Goal: Complete application form: Complete application form

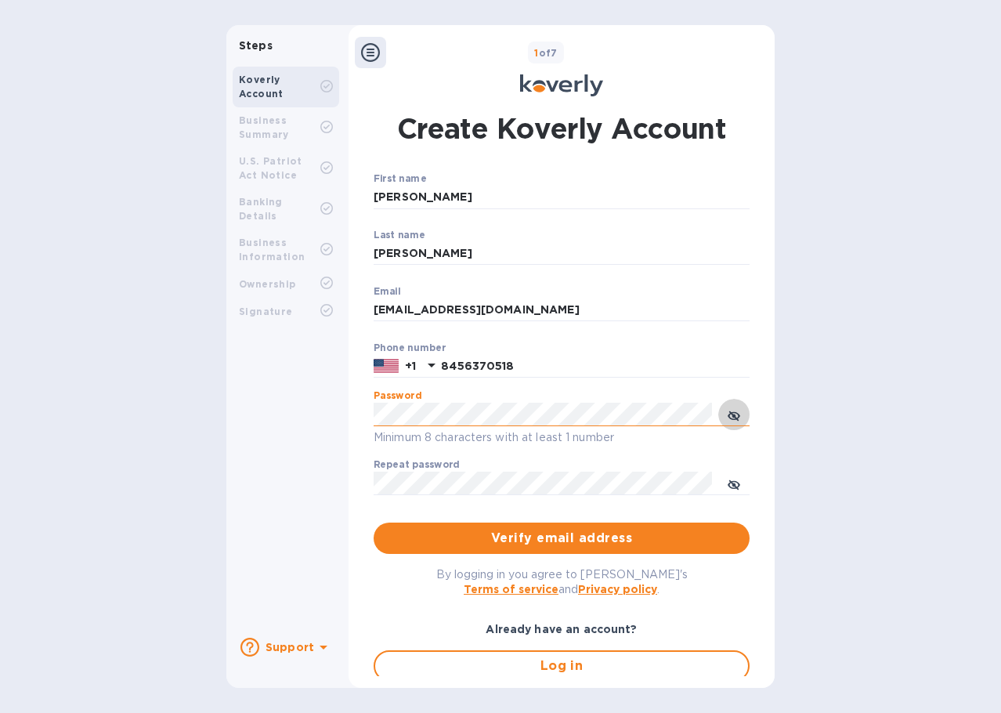
click at [728, 413] on icon "toggle password visibility" at bounding box center [734, 416] width 13 height 13
click at [321, 417] on div "Steps Koverly Account Business Summary U.S. Patriot Act Notice Banking Details …" at bounding box center [500, 356] width 548 height 663
click at [474, 468] on div "Repeat password ​" at bounding box center [562, 487] width 376 height 56
click at [470, 471] on div "Repeat password ​" at bounding box center [562, 487] width 376 height 56
click at [451, 530] on span "Verify email address" at bounding box center [561, 538] width 351 height 19
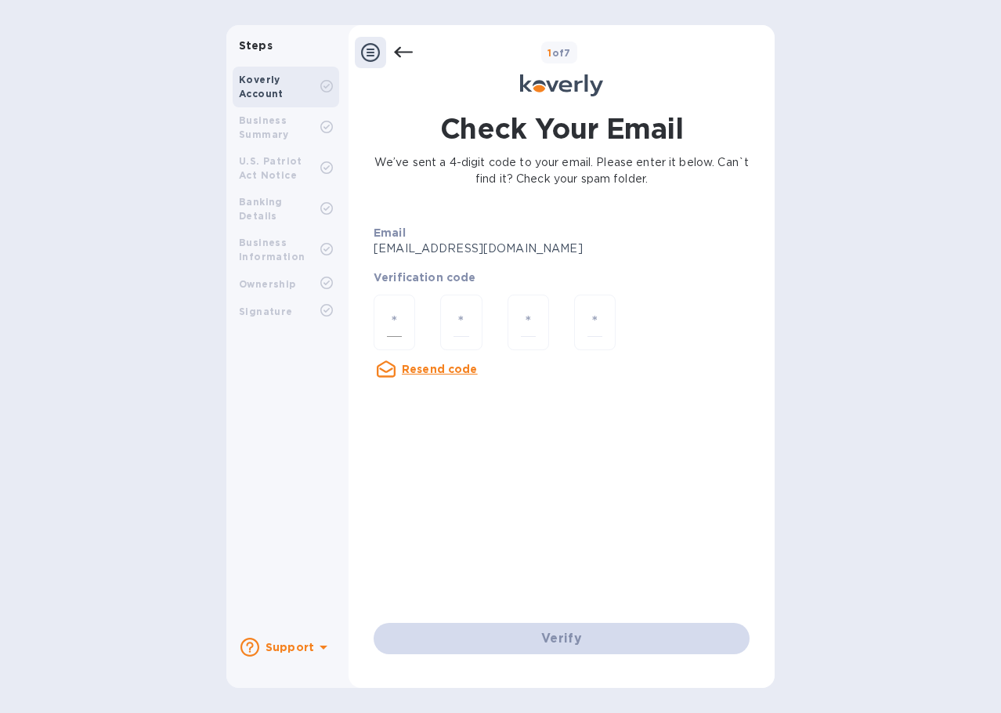
click at [392, 316] on input "number" at bounding box center [394, 322] width 15 height 29
paste input "1"
type input "1"
type input "5"
type input "7"
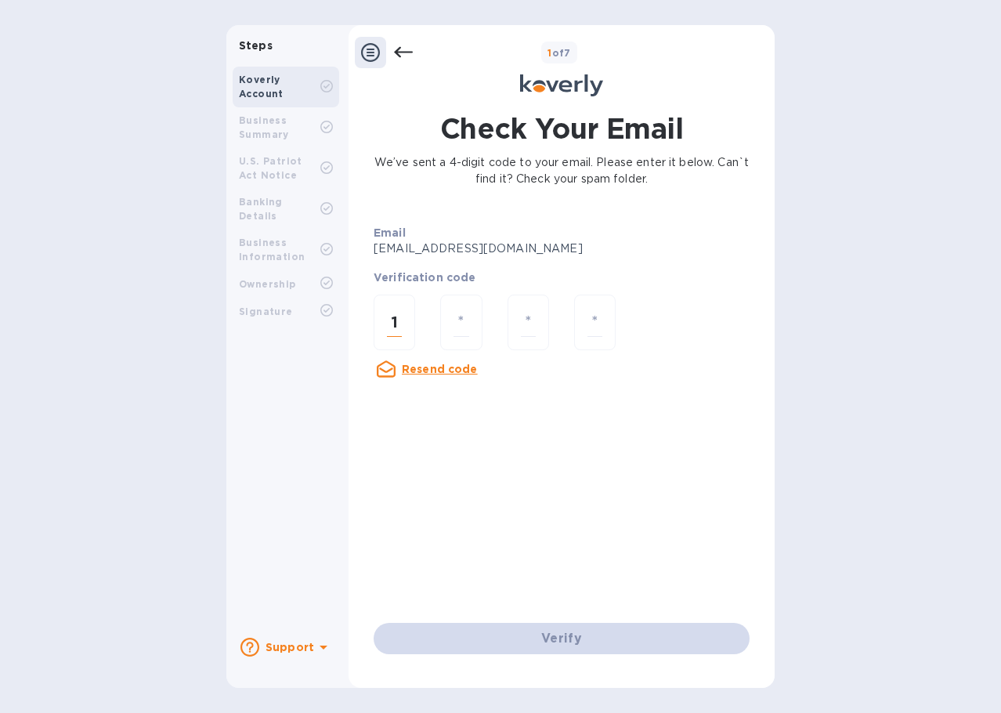
type input "3"
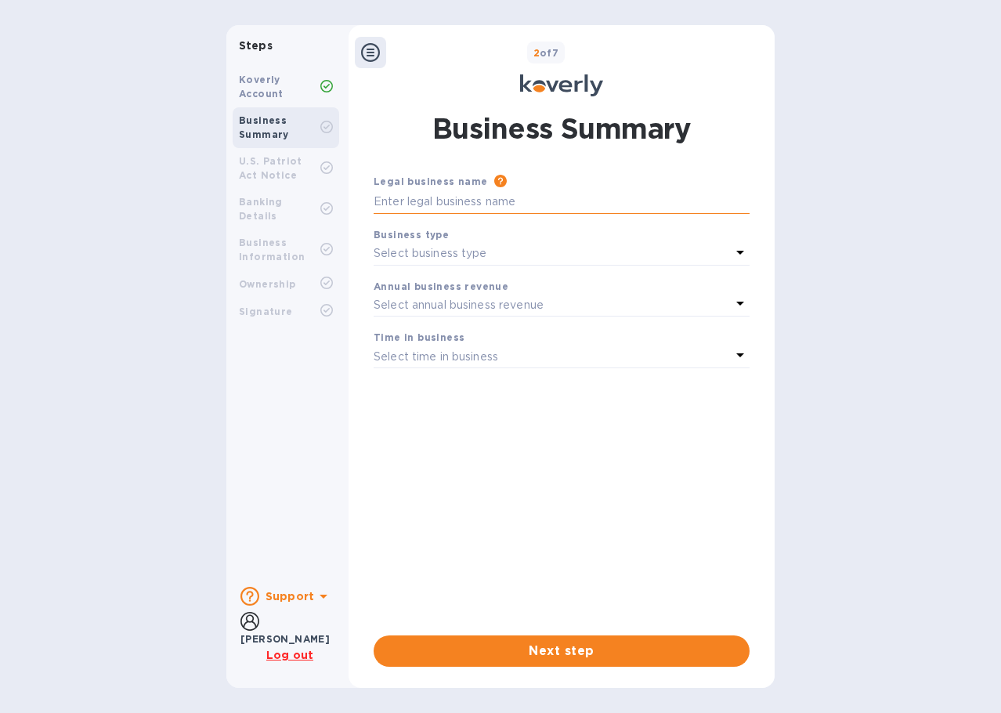
click at [462, 203] on input "text" at bounding box center [562, 201] width 376 height 23
type input "GBA Team LLC"
click at [453, 258] on p "Select business type" at bounding box center [431, 253] width 114 height 16
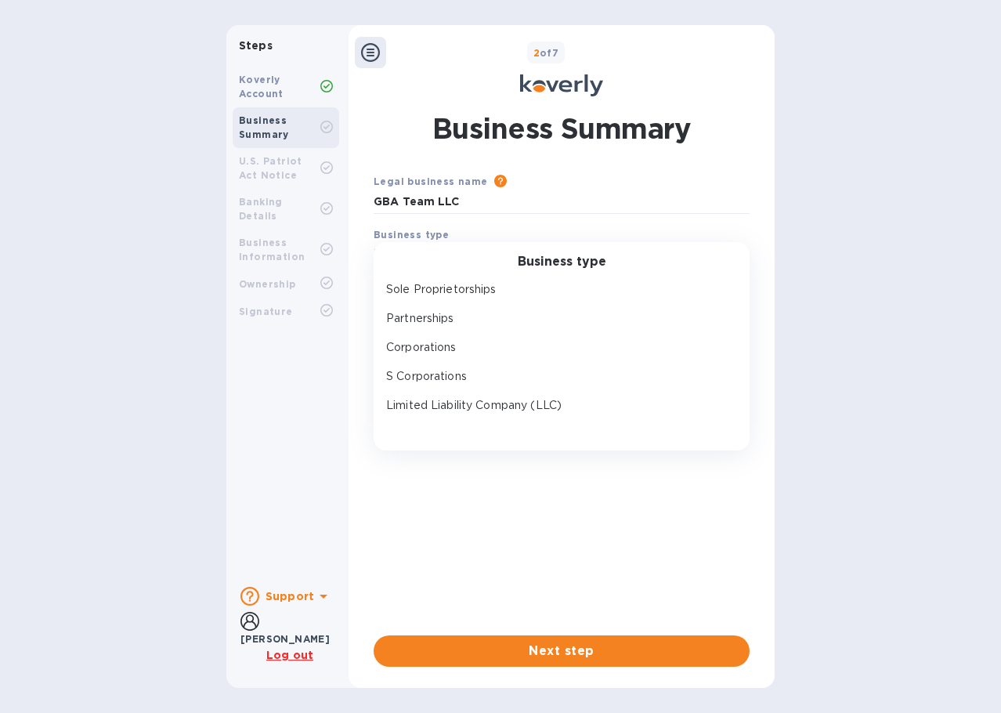
click at [456, 402] on p "Limited Liability Company (LLC)" at bounding box center [555, 405] width 338 height 16
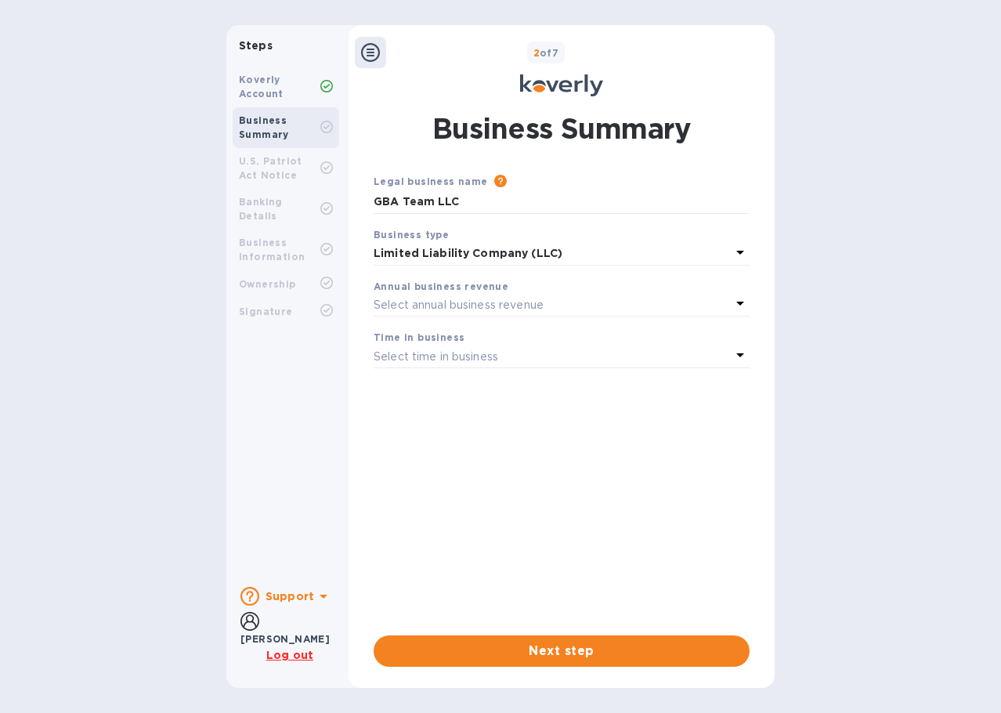
click at [432, 311] on p "Select annual business revenue" at bounding box center [459, 305] width 170 height 16
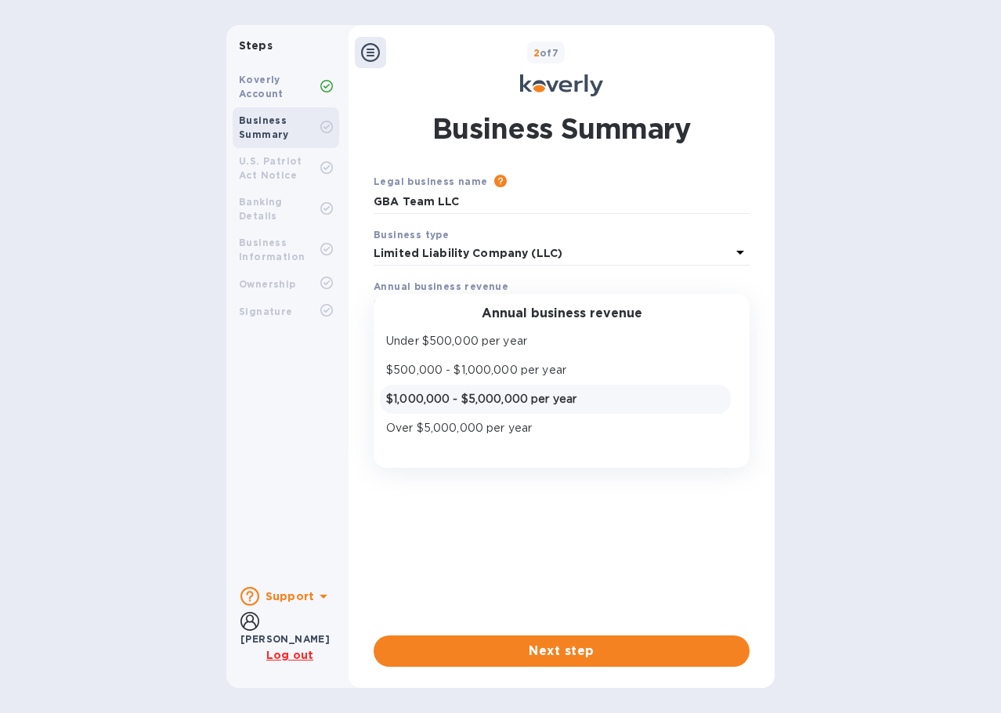
click at [455, 395] on p "$1,000,000 - $5,000,000 per year" at bounding box center [555, 399] width 338 height 16
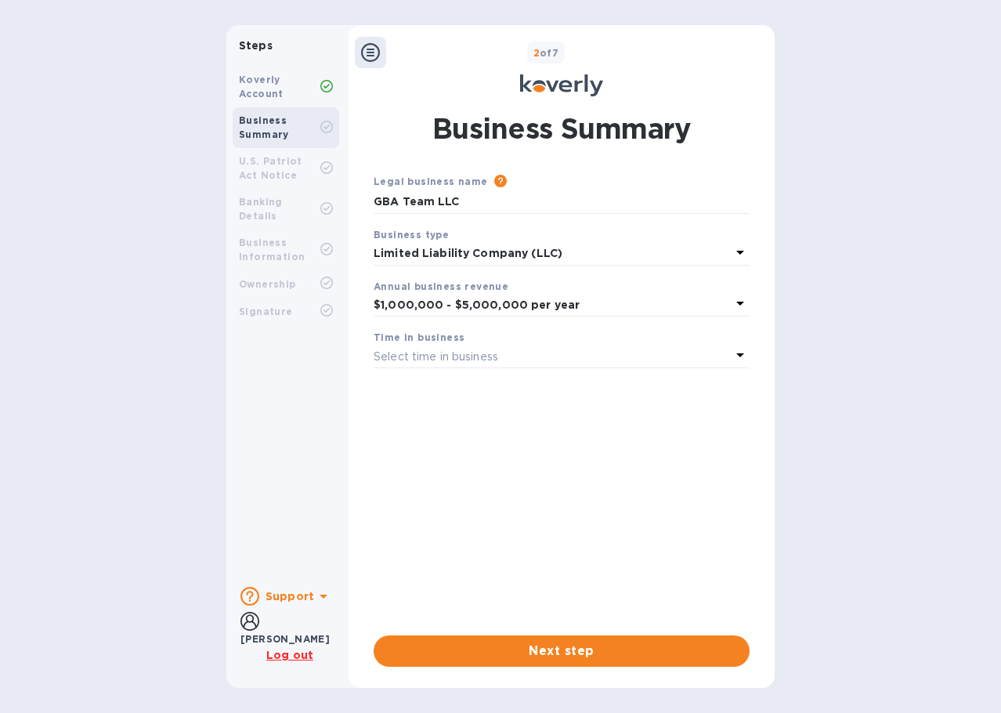
click at [464, 359] on p "Select time in business" at bounding box center [436, 356] width 125 height 16
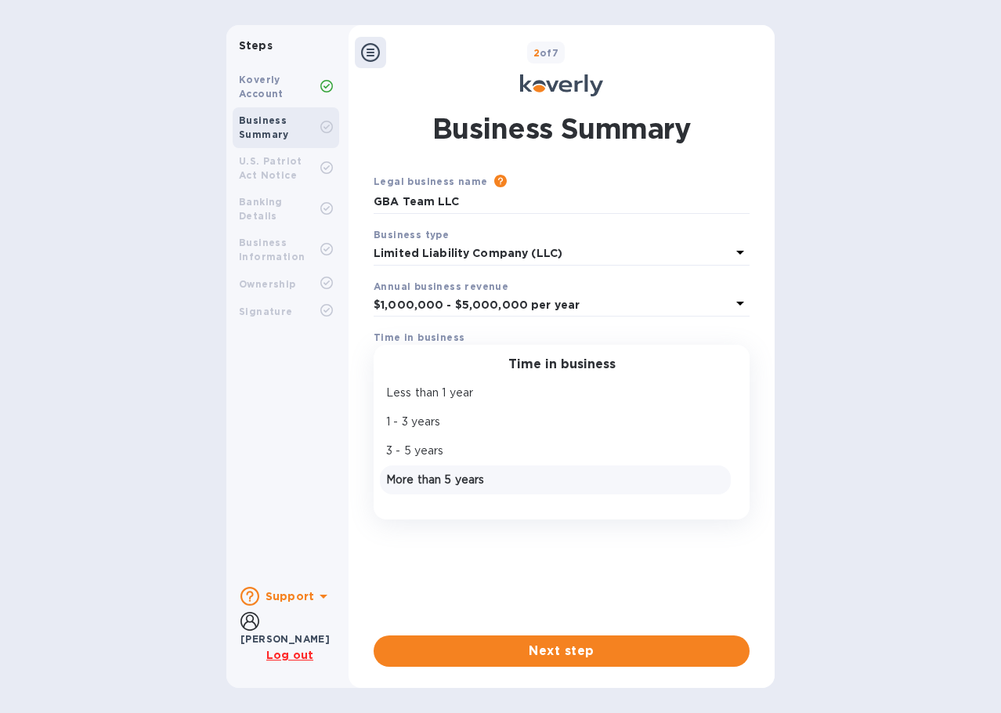
click at [436, 474] on p "More than 5 years" at bounding box center [555, 479] width 338 height 16
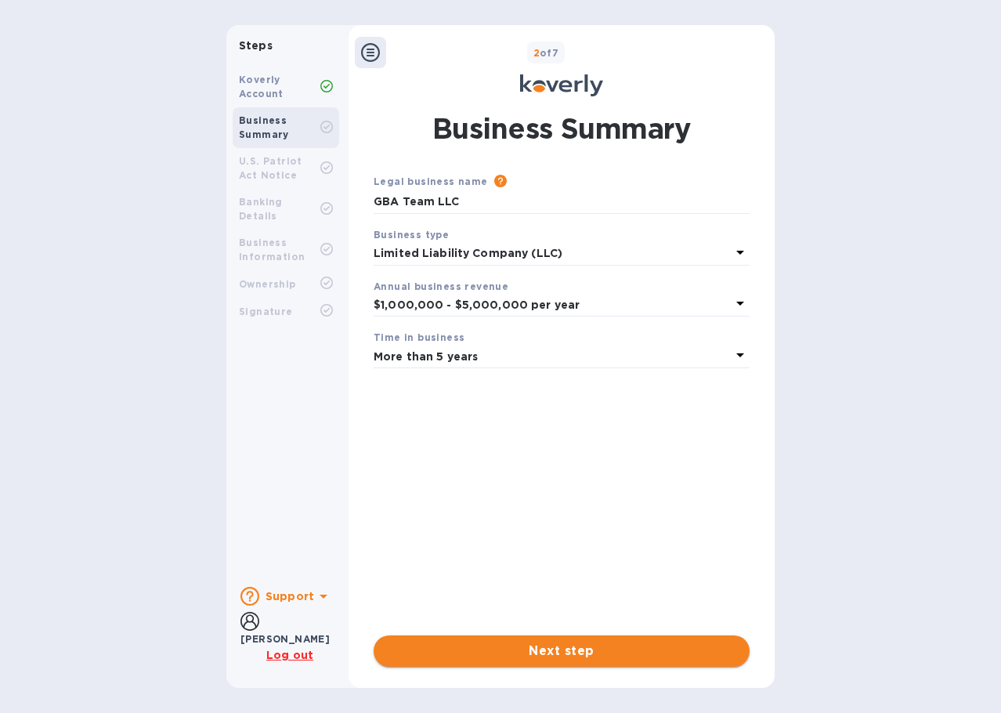
click at [507, 642] on span "Next step" at bounding box center [561, 650] width 351 height 19
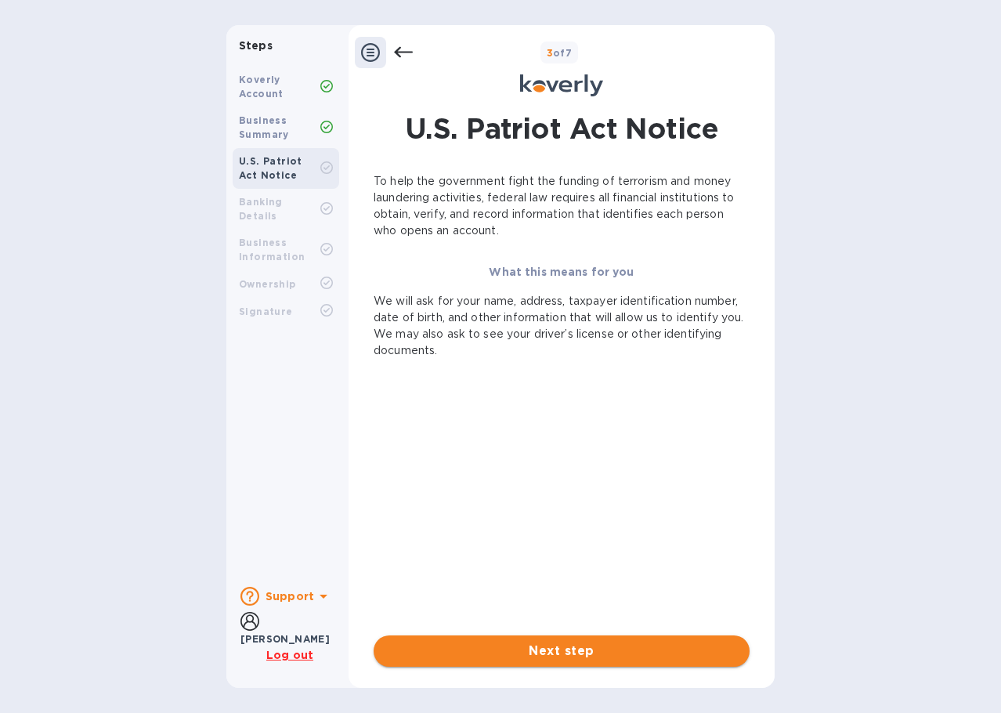
click at [460, 639] on button "Next step" at bounding box center [562, 650] width 376 height 31
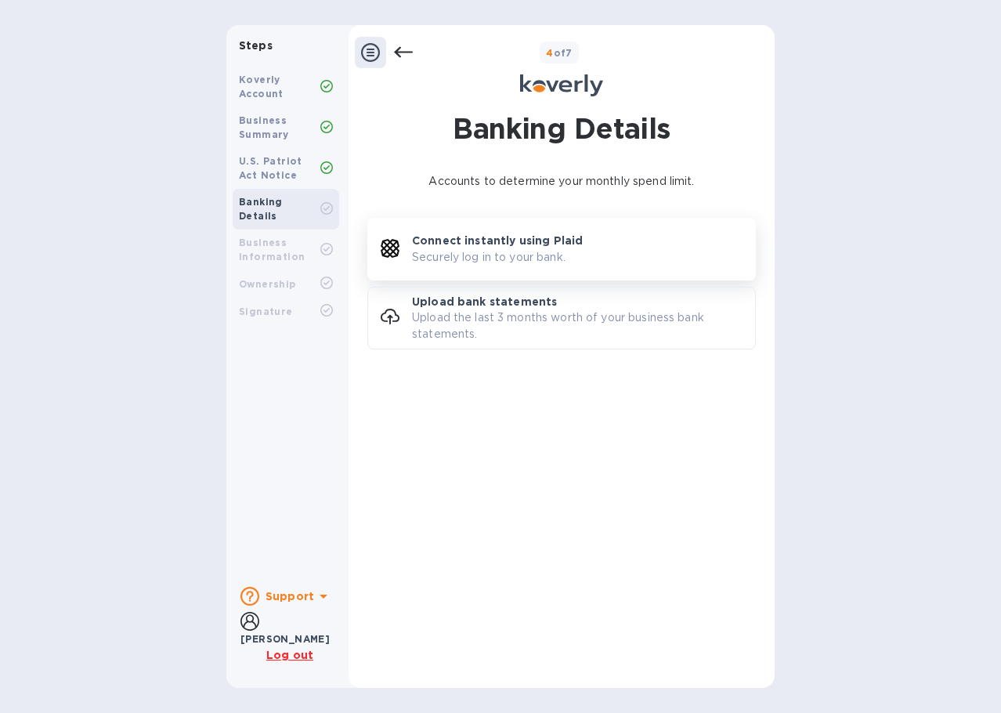
click at [469, 245] on p "Connect instantly using Plaid" at bounding box center [497, 241] width 171 height 16
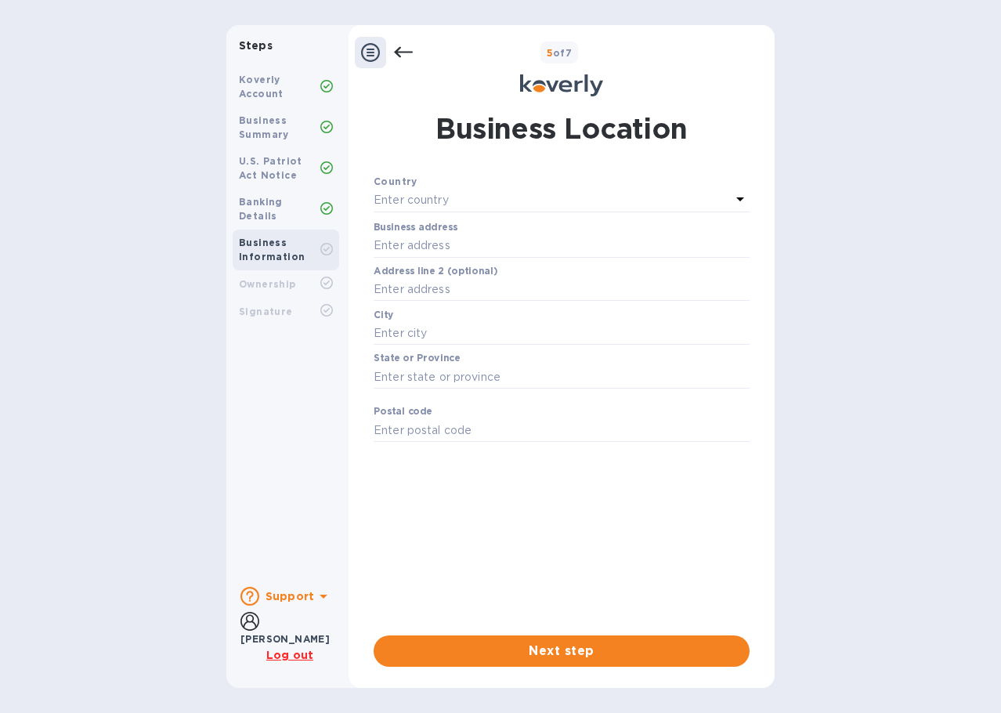
click at [464, 197] on div "Enter country" at bounding box center [552, 201] width 357 height 22
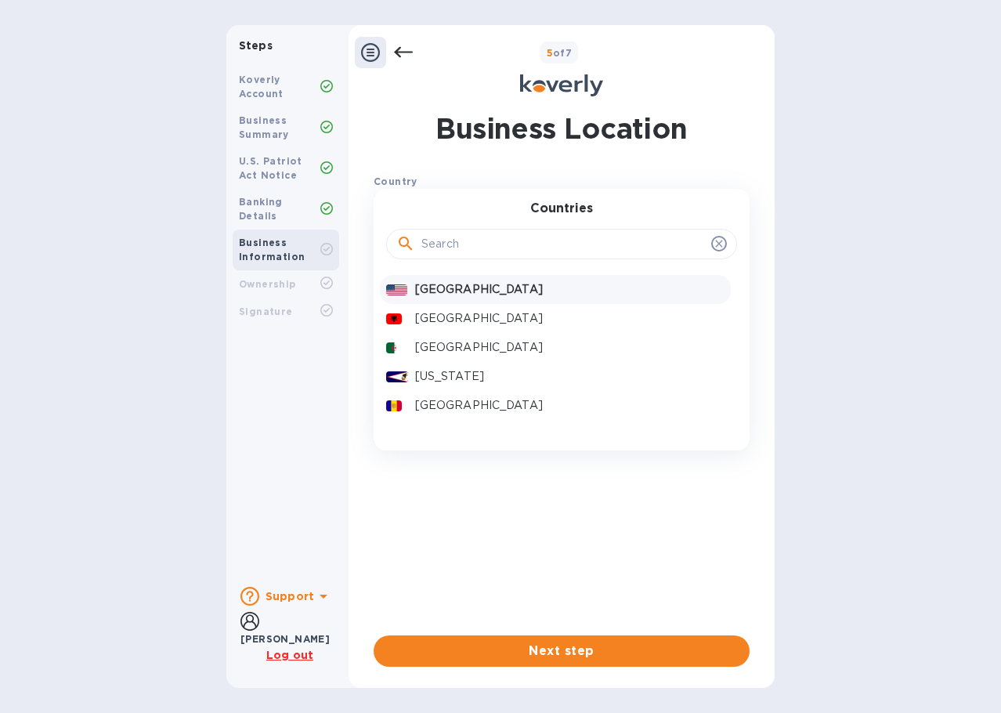
click at [487, 291] on p "[GEOGRAPHIC_DATA]" at bounding box center [569, 289] width 309 height 16
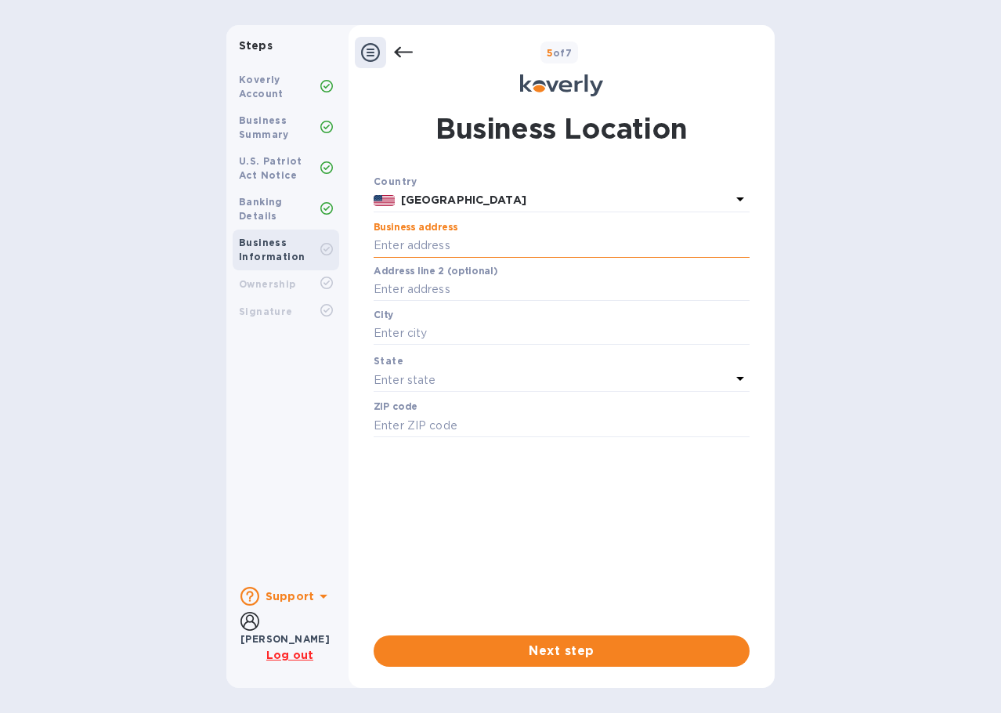
click at [482, 244] on input "text" at bounding box center [562, 245] width 376 height 23
click at [479, 244] on input "text" at bounding box center [562, 245] width 376 height 23
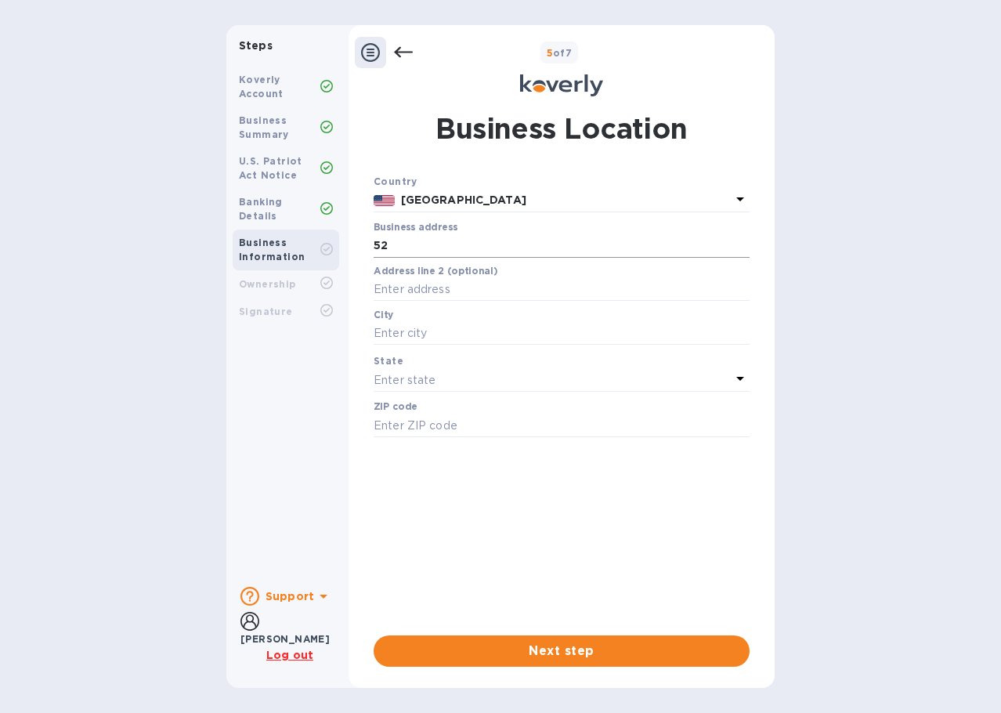
click at [403, 255] on input "52" at bounding box center [562, 245] width 376 height 23
type input "[STREET_ADDRESS]"
type input "Monroe"
type input "10950"
click at [452, 286] on input "text" at bounding box center [562, 289] width 376 height 23
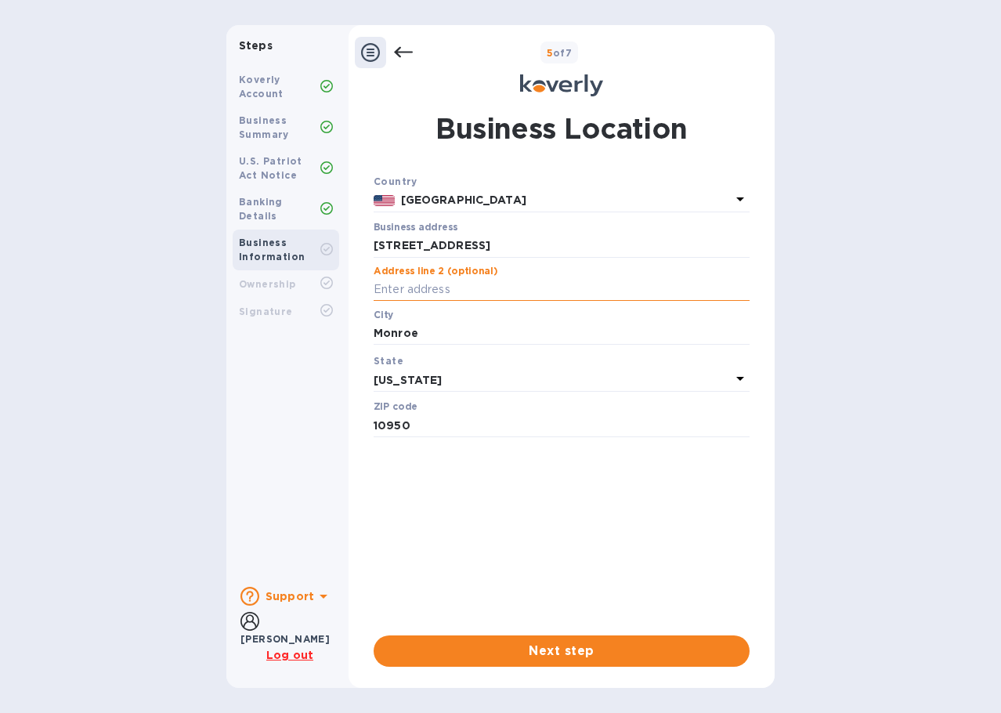
type input "Suite 540"
click at [496, 645] on span "Next step" at bounding box center [561, 650] width 351 height 19
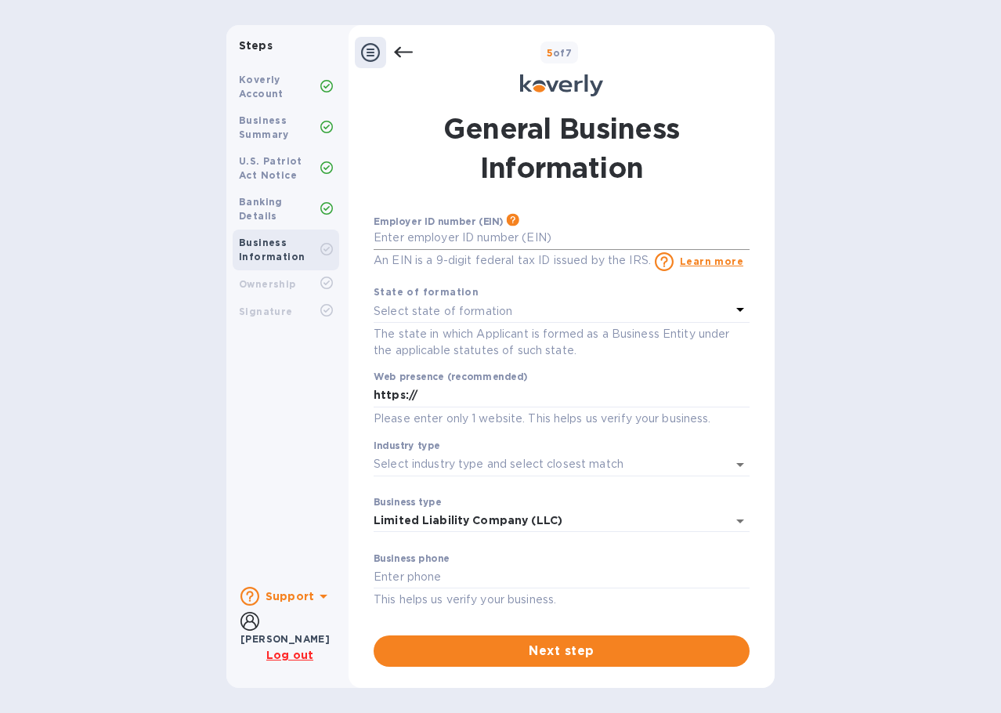
click at [430, 240] on input "text" at bounding box center [562, 237] width 376 height 23
type input "***53"
drag, startPoint x: 410, startPoint y: 233, endPoint x: 296, endPoint y: 233, distance: 113.6
click at [296, 233] on div "Steps Koverly Account Business Summary U.S. Patriot Act Notice Banking Details …" at bounding box center [500, 356] width 548 height 663
click at [435, 312] on p "Select state of formation" at bounding box center [443, 311] width 139 height 16
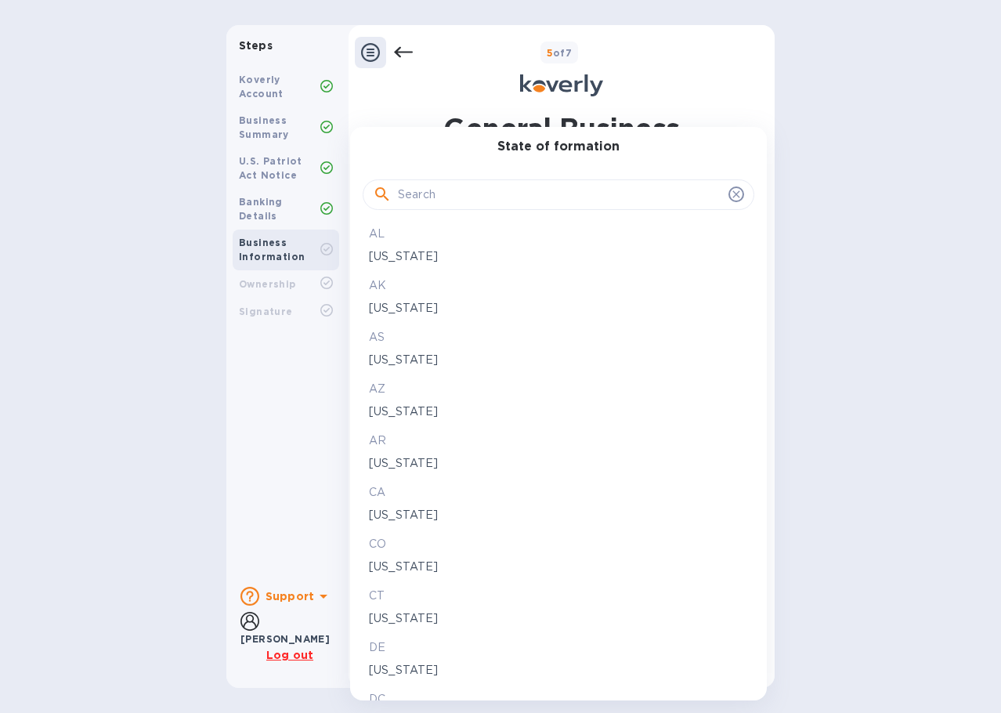
click at [440, 195] on input "text" at bounding box center [560, 194] width 324 height 23
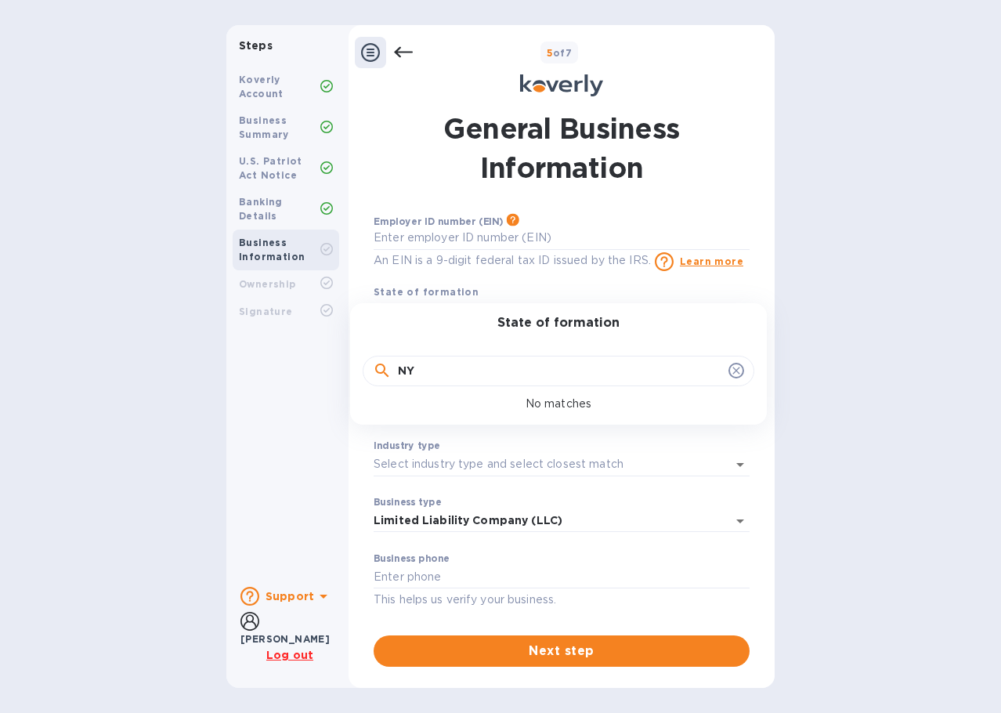
click at [616, 370] on input "NY" at bounding box center [560, 370] width 324 height 23
click at [613, 369] on input "NY" at bounding box center [560, 370] width 324 height 23
type input "NY"
click at [572, 400] on p "No matches" at bounding box center [558, 403] width 354 height 16
drag, startPoint x: 488, startPoint y: 376, endPoint x: 399, endPoint y: 366, distance: 89.0
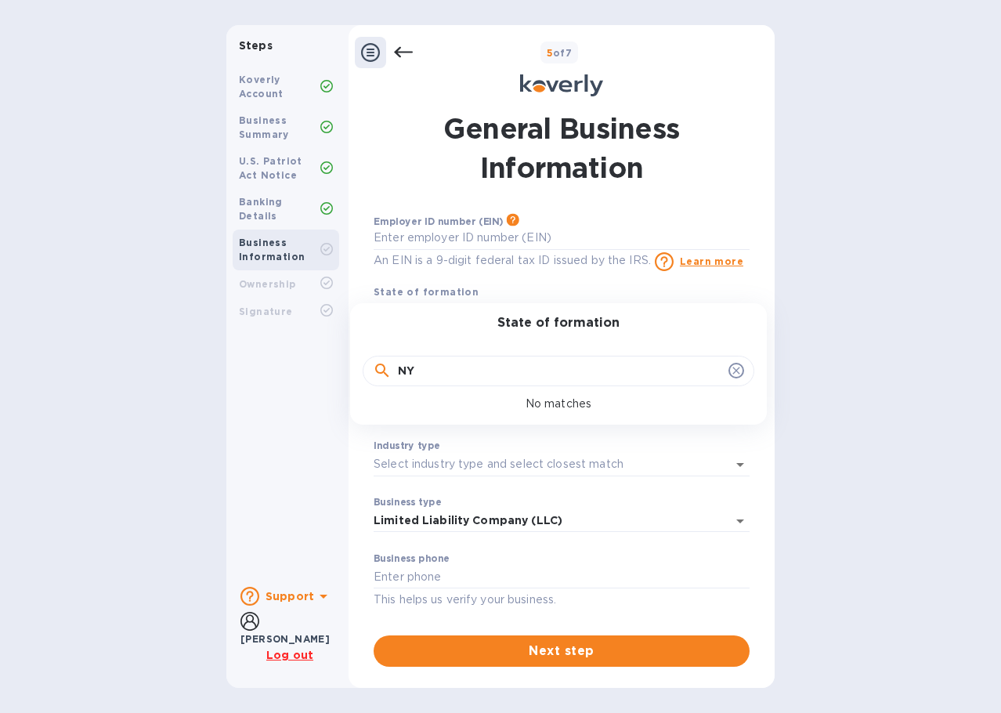
click at [399, 366] on input "NY" at bounding box center [560, 370] width 324 height 23
click at [522, 329] on h3 "State of formation" at bounding box center [559, 323] width 392 height 15
click at [530, 283] on div at bounding box center [500, 356] width 1001 height 713
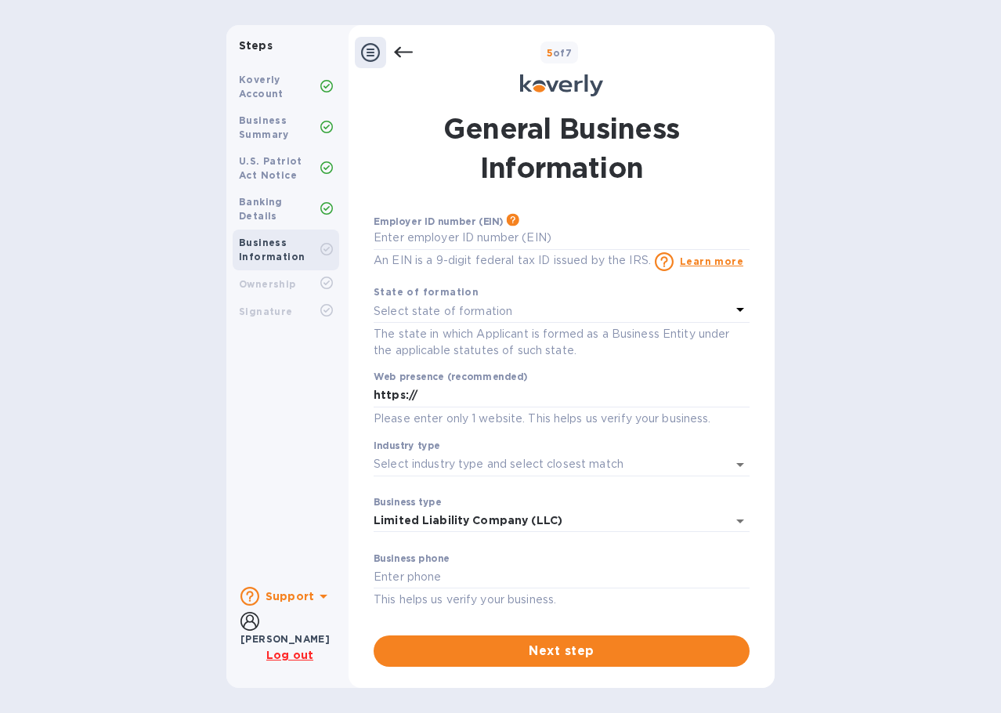
click at [477, 305] on p "Select state of formation" at bounding box center [443, 311] width 139 height 16
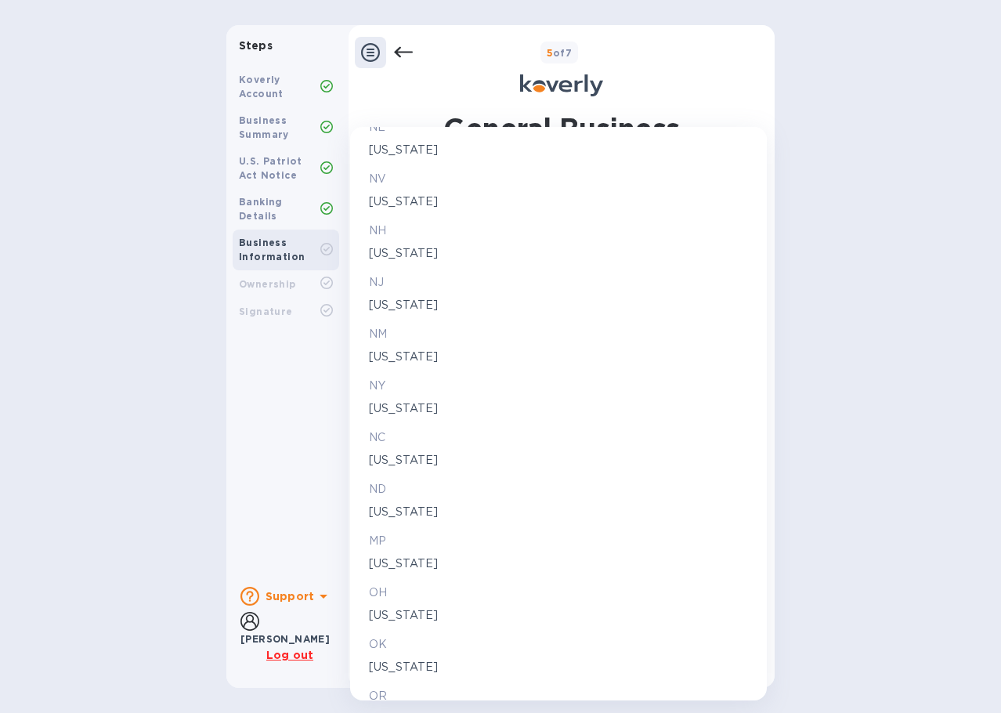
scroll to position [1707, 0]
click at [420, 412] on p "[US_STATE]" at bounding box center [558, 410] width 379 height 16
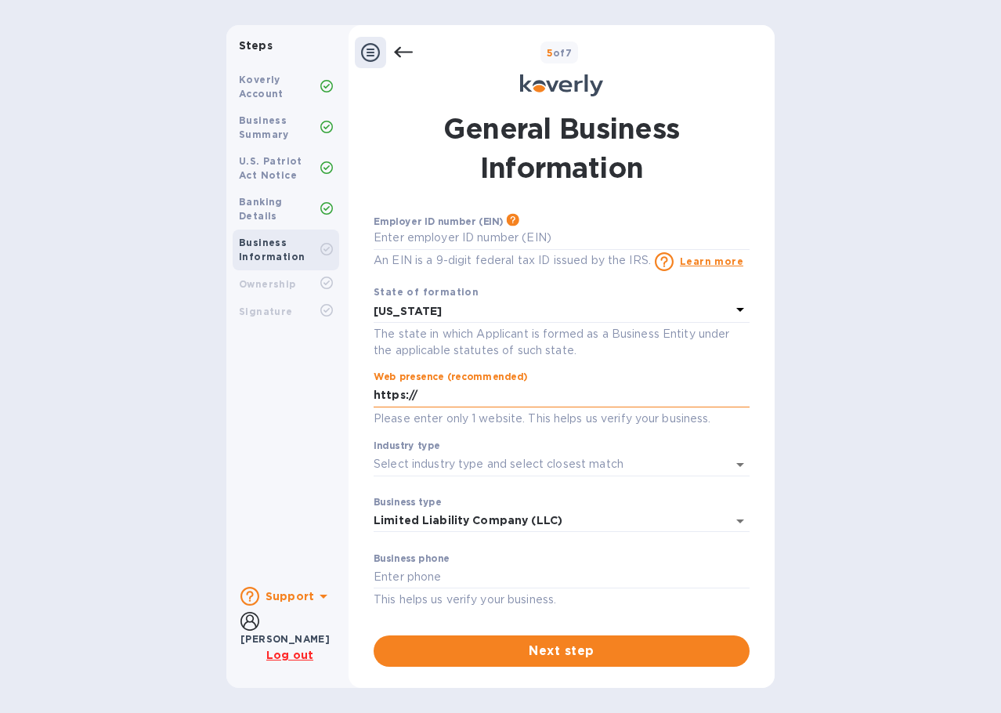
click at [482, 400] on input "https://" at bounding box center [562, 395] width 376 height 23
click at [446, 395] on input "https://" at bounding box center [562, 395] width 376 height 23
click at [425, 459] on input "Industry type" at bounding box center [540, 464] width 332 height 23
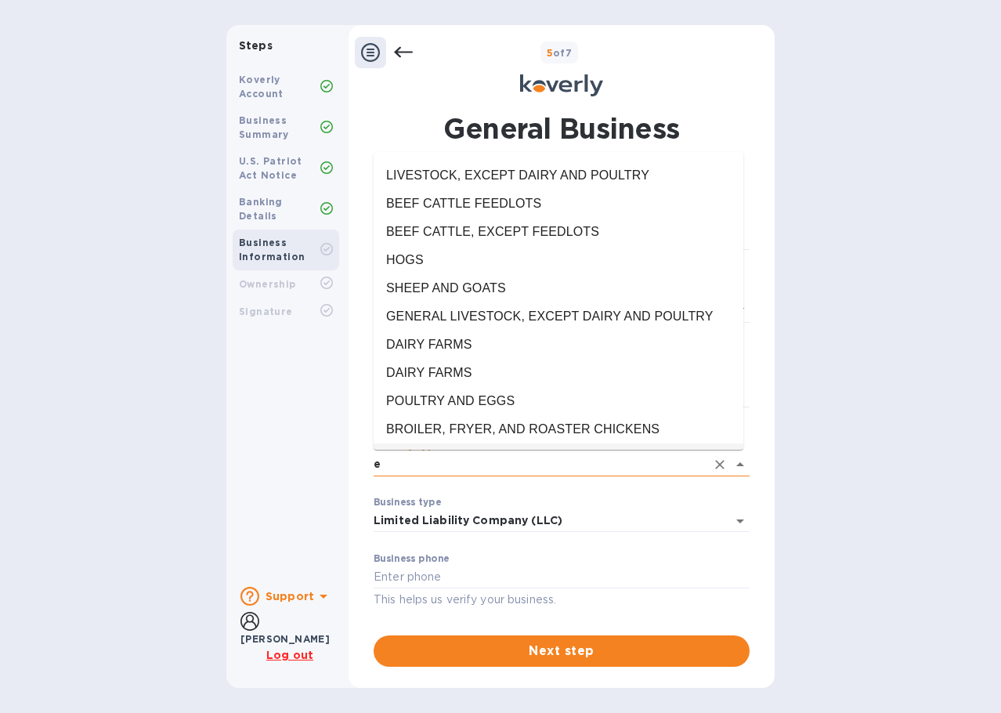
scroll to position [0, 0]
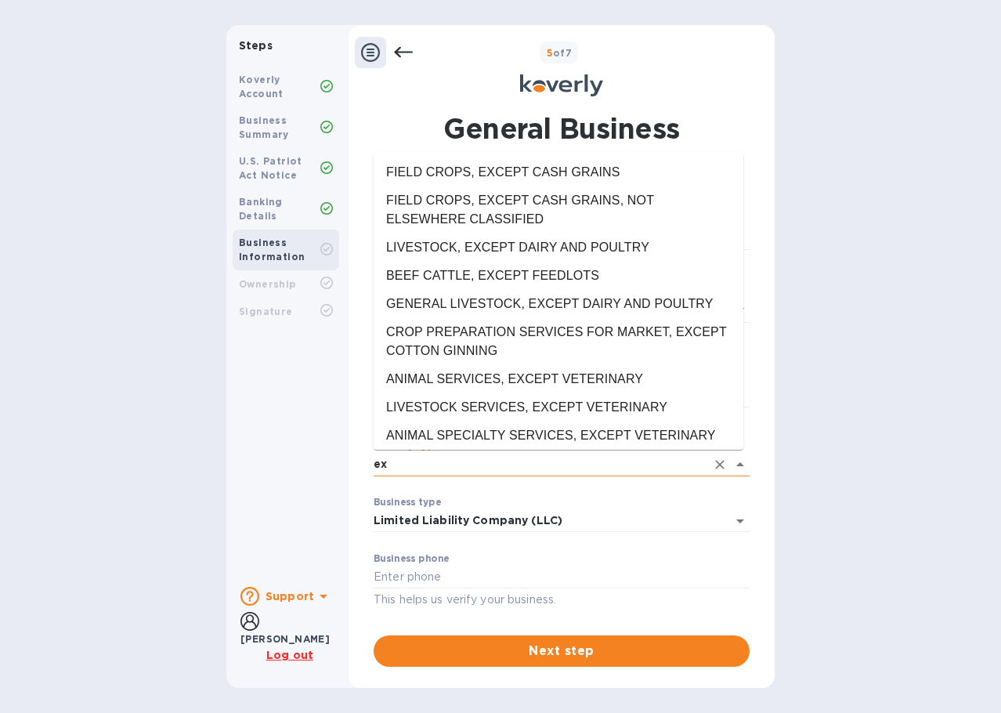
type input "e"
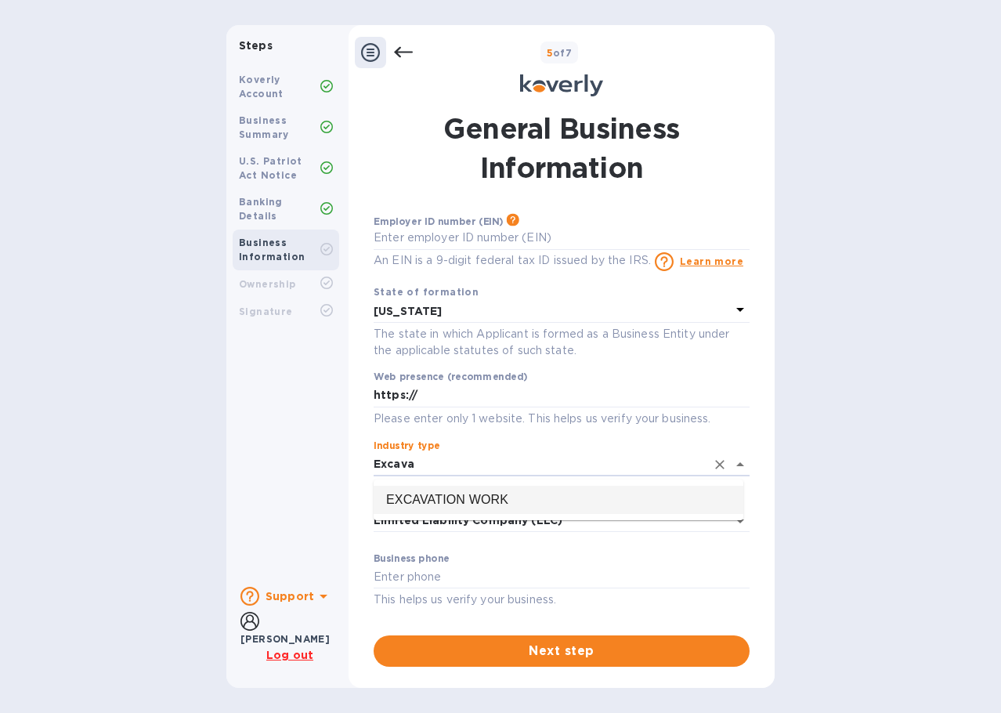
click at [475, 489] on li "EXCAVATION WORK" at bounding box center [559, 500] width 370 height 28
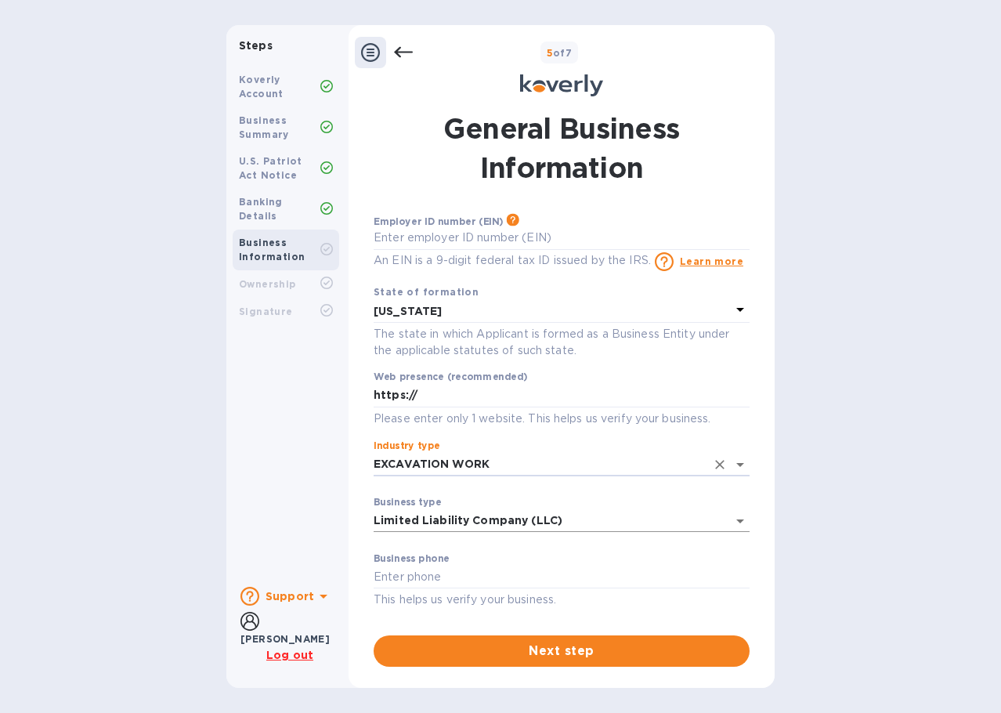
type input "EXCAVATION WORK"
click at [475, 523] on body "Steps Koverly Account Business Summary U.S. Patriot Act Notice Banking Details …" at bounding box center [500, 356] width 1001 height 713
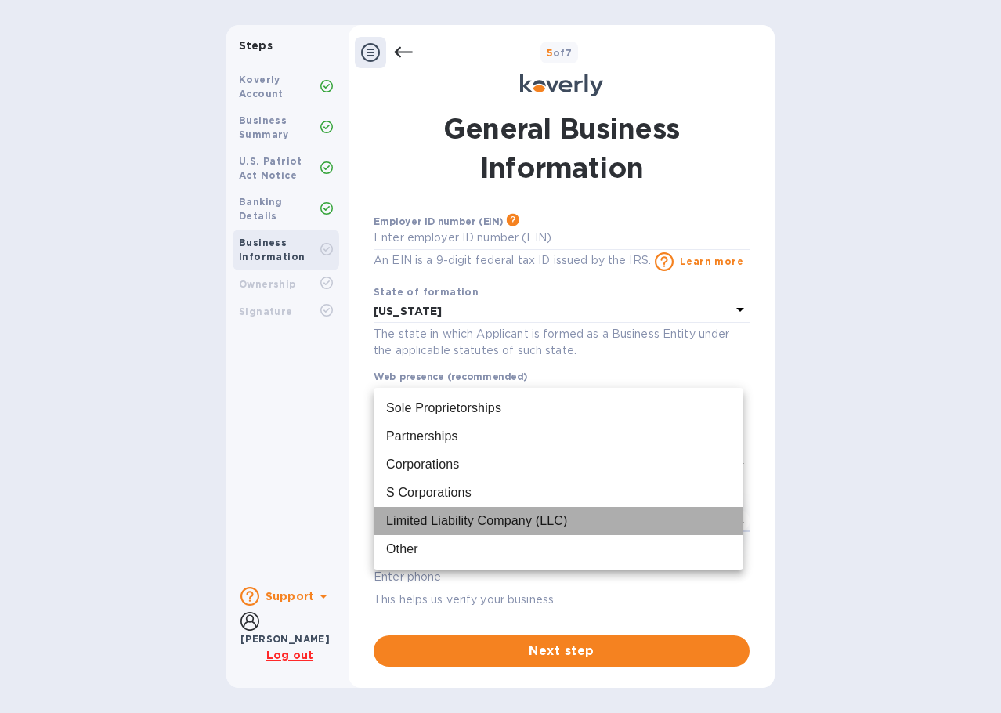
click at [474, 523] on div "Limited Liability Company (LLC)" at bounding box center [476, 520] width 181 height 19
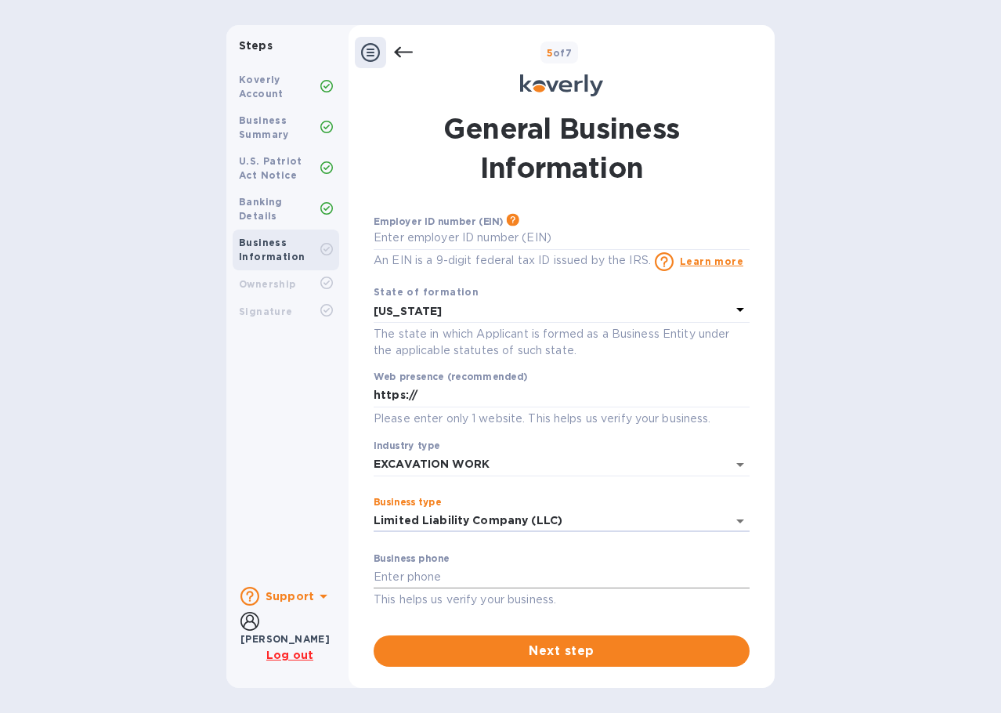
click at [453, 565] on input "text" at bounding box center [562, 576] width 376 height 23
click at [395, 575] on input "8452744000" at bounding box center [562, 576] width 376 height 23
click at [421, 574] on input "845-2744000" at bounding box center [562, 576] width 376 height 23
click at [523, 579] on input "[PHONE_NUMBER]" at bounding box center [562, 576] width 376 height 23
type input "[PHONE_NUMBER]"
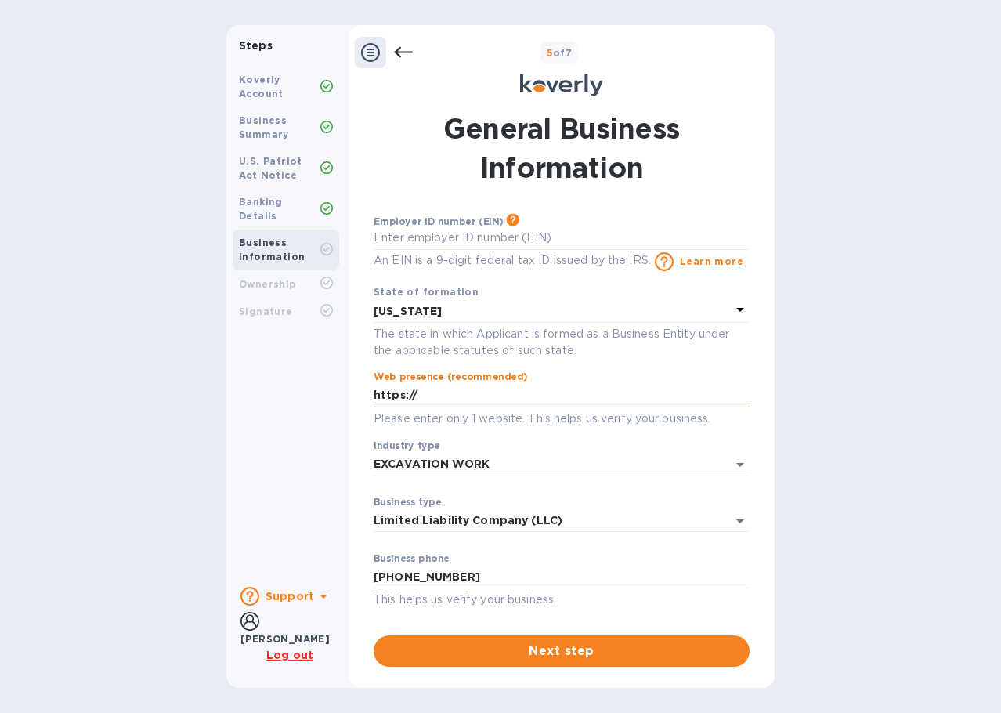
click at [510, 390] on input "https://" at bounding box center [562, 395] width 376 height 23
drag, startPoint x: 435, startPoint y: 385, endPoint x: 372, endPoint y: 378, distance: 63.0
click at [372, 378] on div "General Business Information Employer ID number (EIN) Please make sure it match…" at bounding box center [562, 388] width 392 height 558
click at [485, 243] on input "text" at bounding box center [562, 237] width 376 height 23
click at [475, 229] on input "text" at bounding box center [562, 237] width 376 height 23
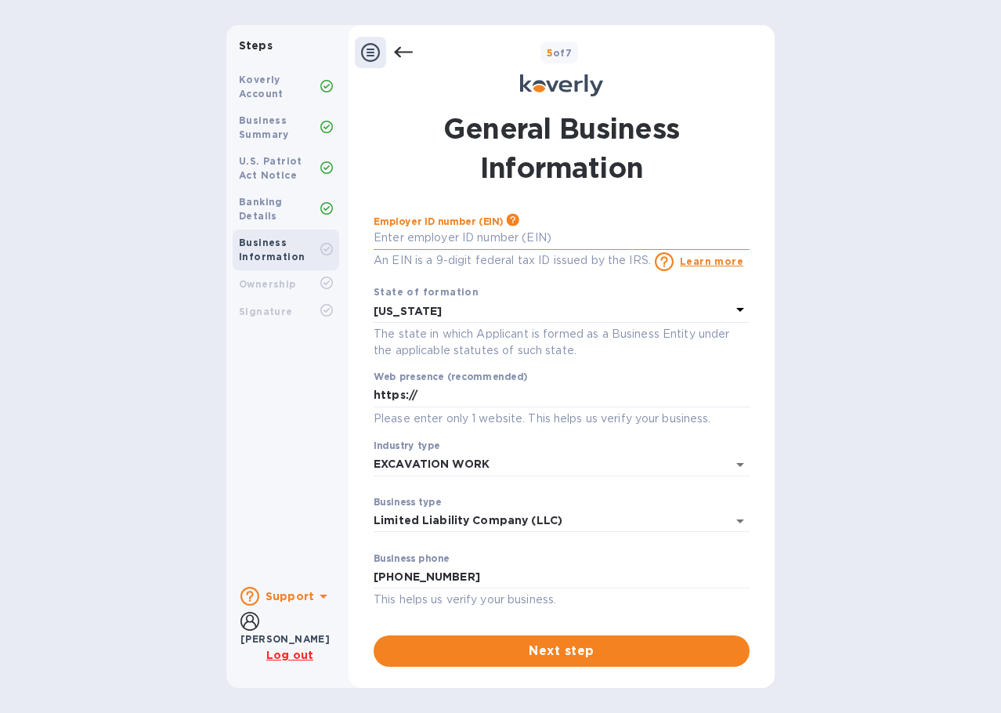
type input "***53"
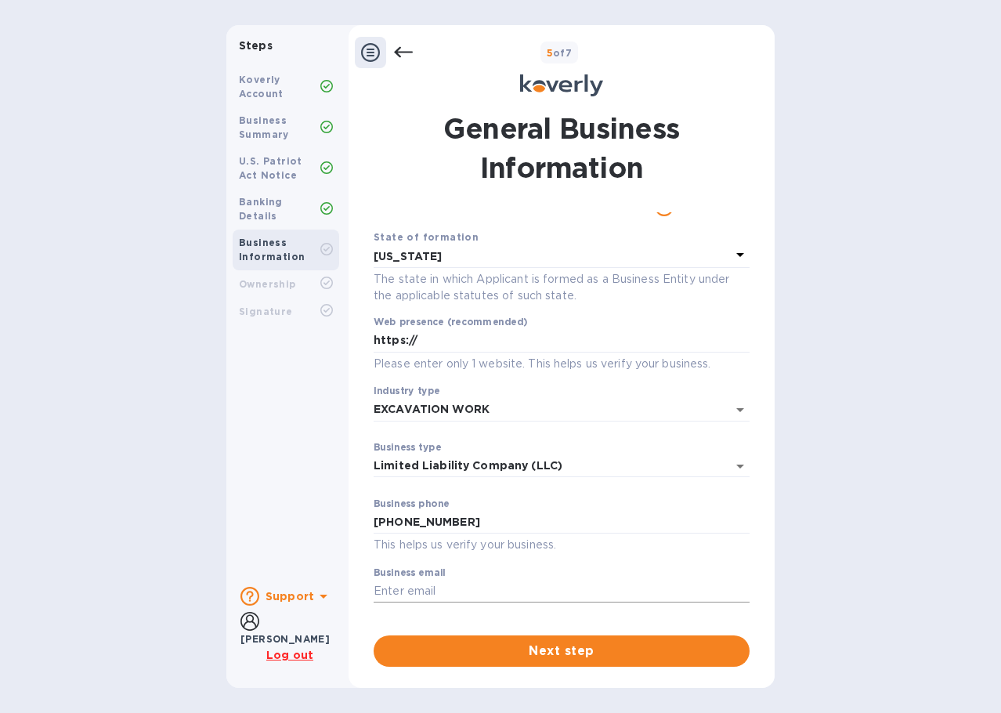
click at [482, 587] on input "text" at bounding box center [562, 590] width 376 height 23
type input "[EMAIL_ADDRESS][DOMAIN_NAME]"
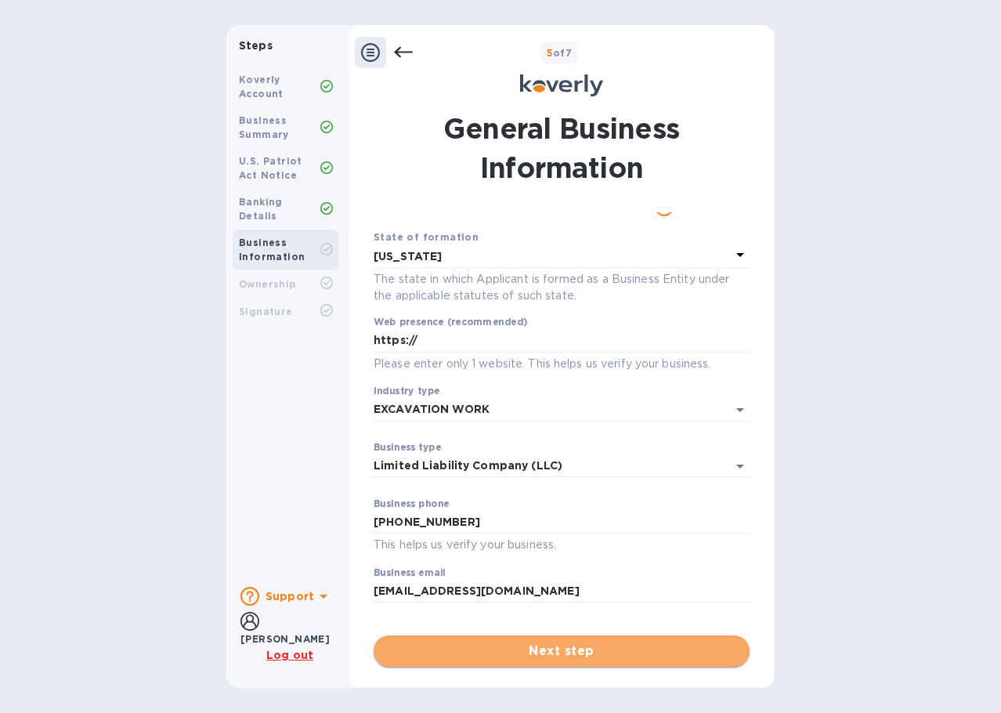
click at [512, 661] on button "Next step" at bounding box center [562, 650] width 376 height 31
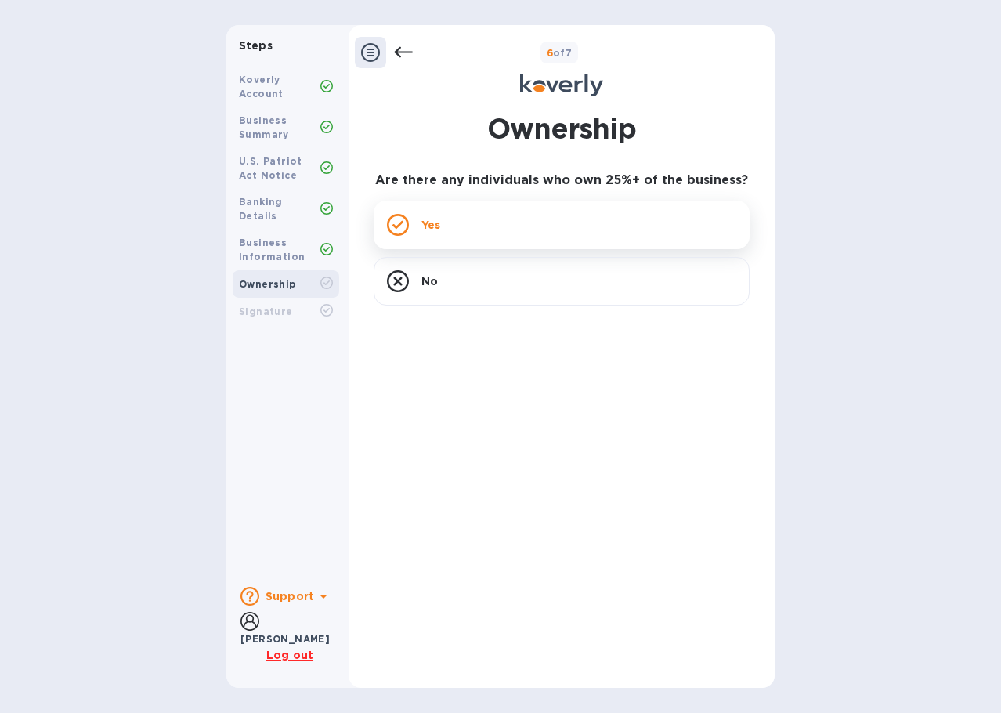
click at [495, 240] on div "Yes" at bounding box center [562, 224] width 376 height 49
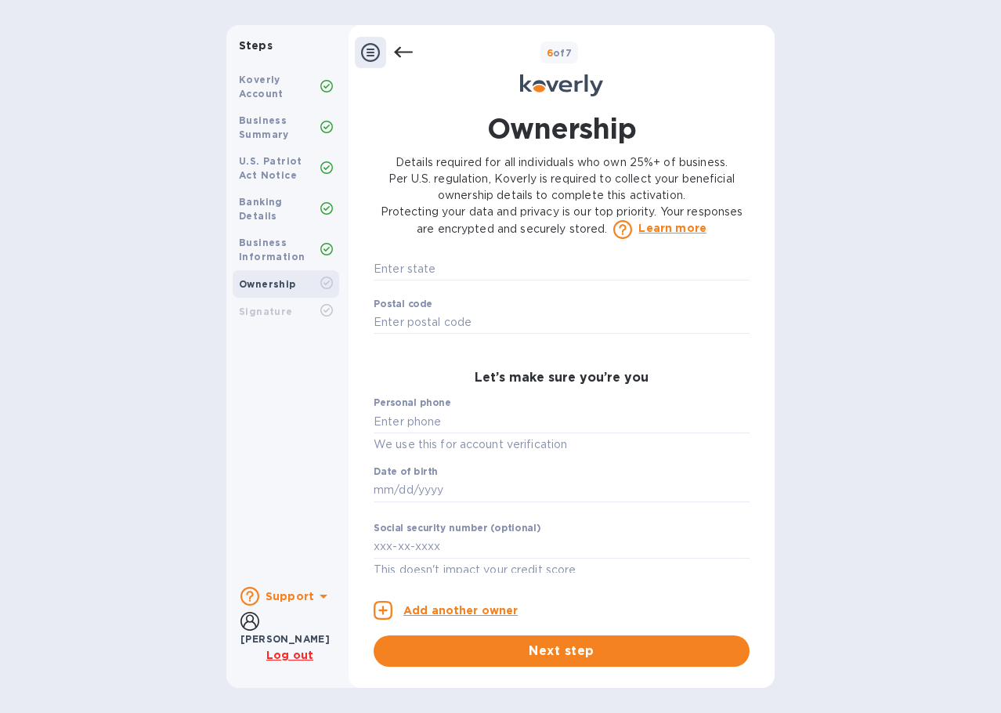
scroll to position [705, 0]
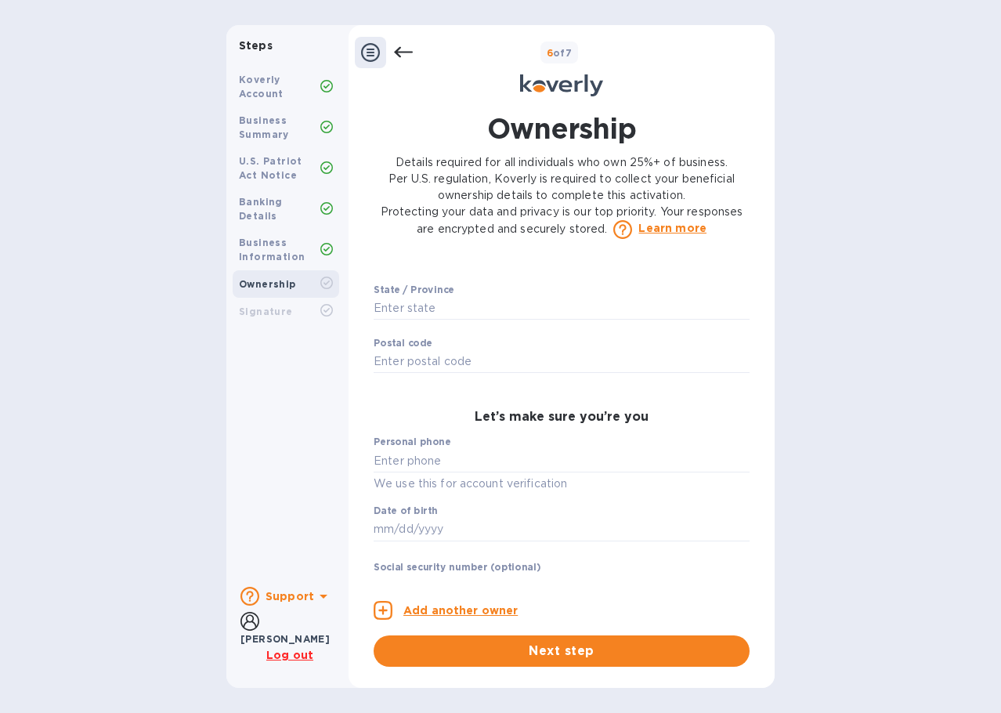
click at [291, 305] on div "Signature" at bounding box center [279, 312] width 81 height 14
click at [283, 305] on b "Signature" at bounding box center [266, 311] width 54 height 12
click at [300, 236] on div "Business Information" at bounding box center [279, 250] width 81 height 28
click at [299, 236] on div "Business Information" at bounding box center [279, 250] width 81 height 28
click at [283, 201] on b "Banking Details" at bounding box center [261, 209] width 44 height 26
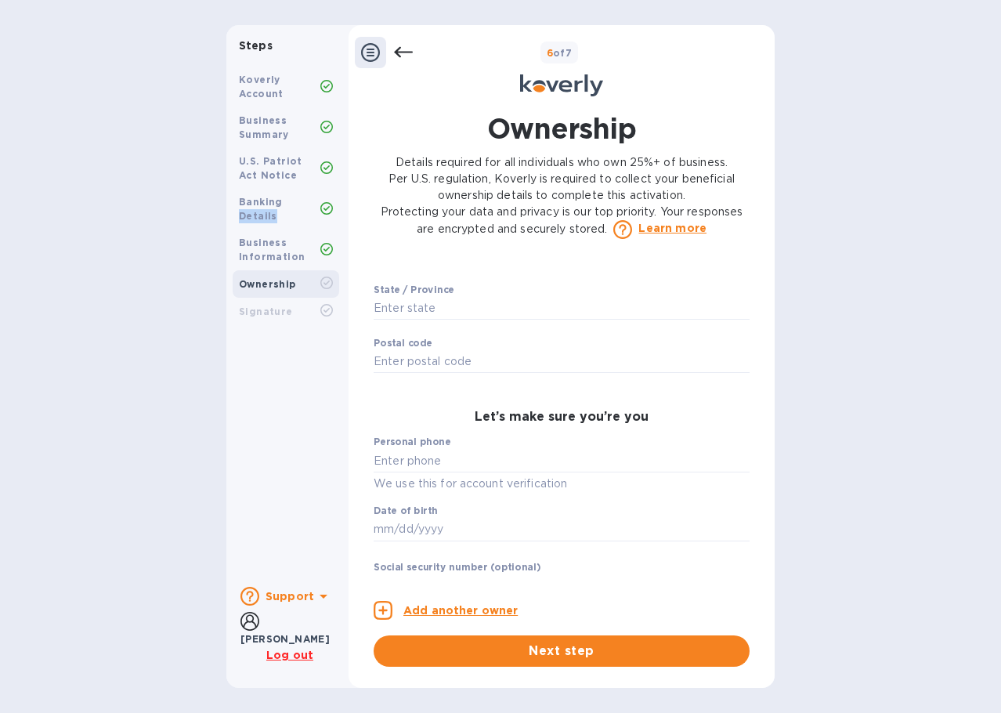
click at [283, 200] on b "Banking Details" at bounding box center [261, 209] width 44 height 26
click at [301, 169] on div "U.S. Patriot Act Notice" at bounding box center [279, 168] width 81 height 28
click at [413, 56] on div "6 of 7" at bounding box center [561, 68] width 426 height 63
click at [410, 56] on icon at bounding box center [403, 52] width 19 height 19
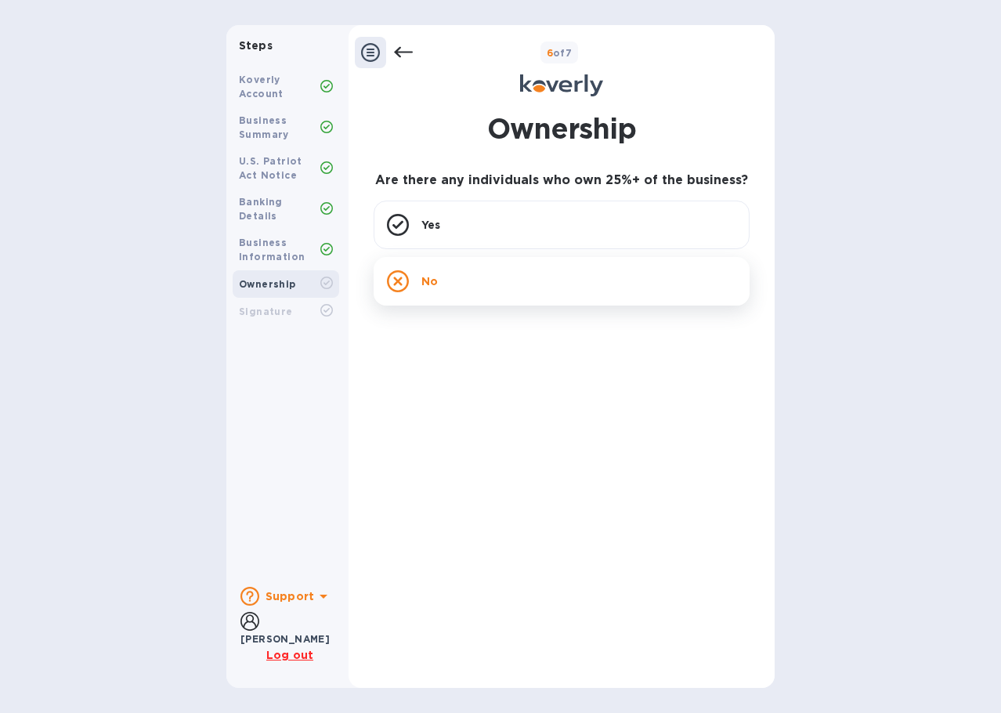
click at [408, 296] on div "No" at bounding box center [562, 281] width 376 height 49
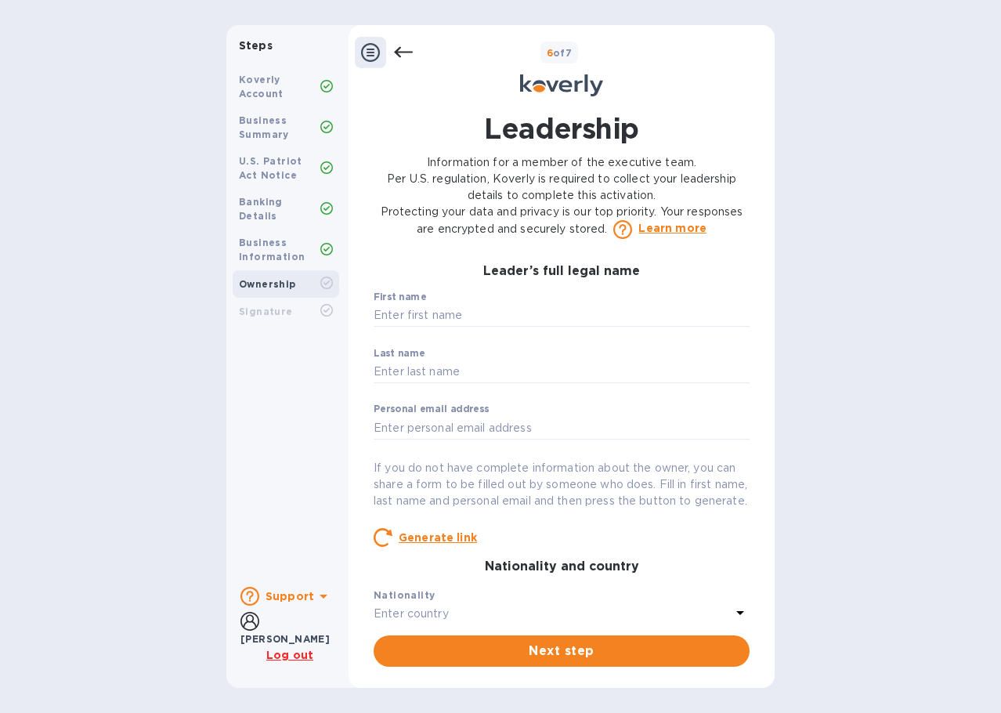
click at [407, 287] on div "Leader’s full legal name First name ​ Last name ​ Personal email address ​ If y…" at bounding box center [562, 443] width 376 height 359
click at [303, 277] on div "Ownership" at bounding box center [279, 284] width 81 height 14
click at [390, 46] on div at bounding box center [384, 52] width 58 height 31
click at [402, 49] on icon at bounding box center [403, 52] width 19 height 19
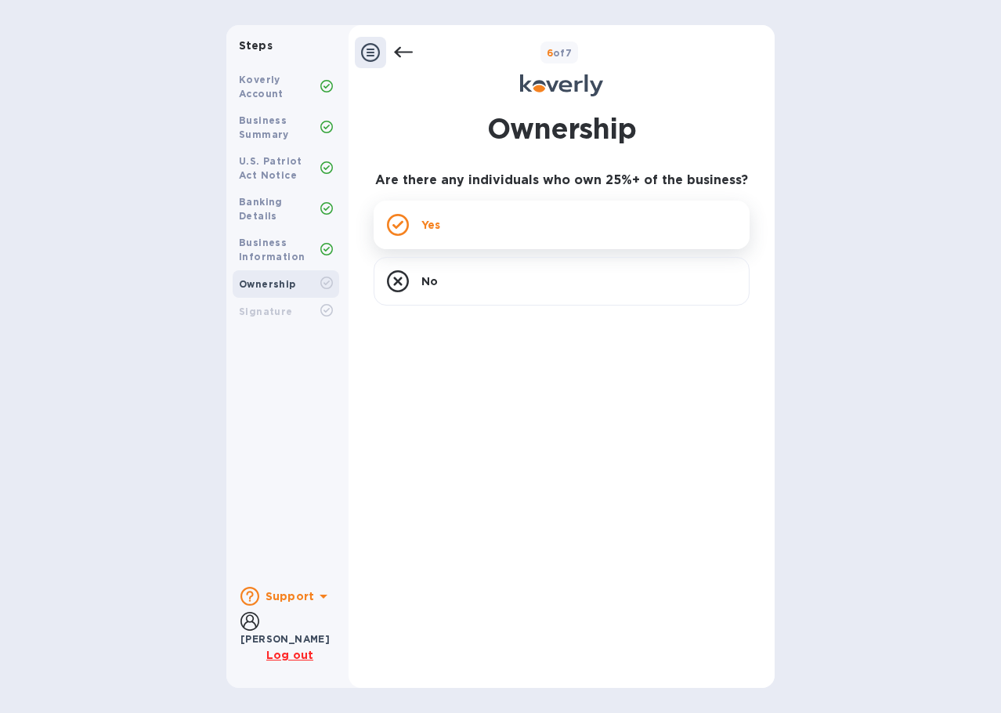
click at [468, 233] on div "Yes" at bounding box center [562, 224] width 376 height 49
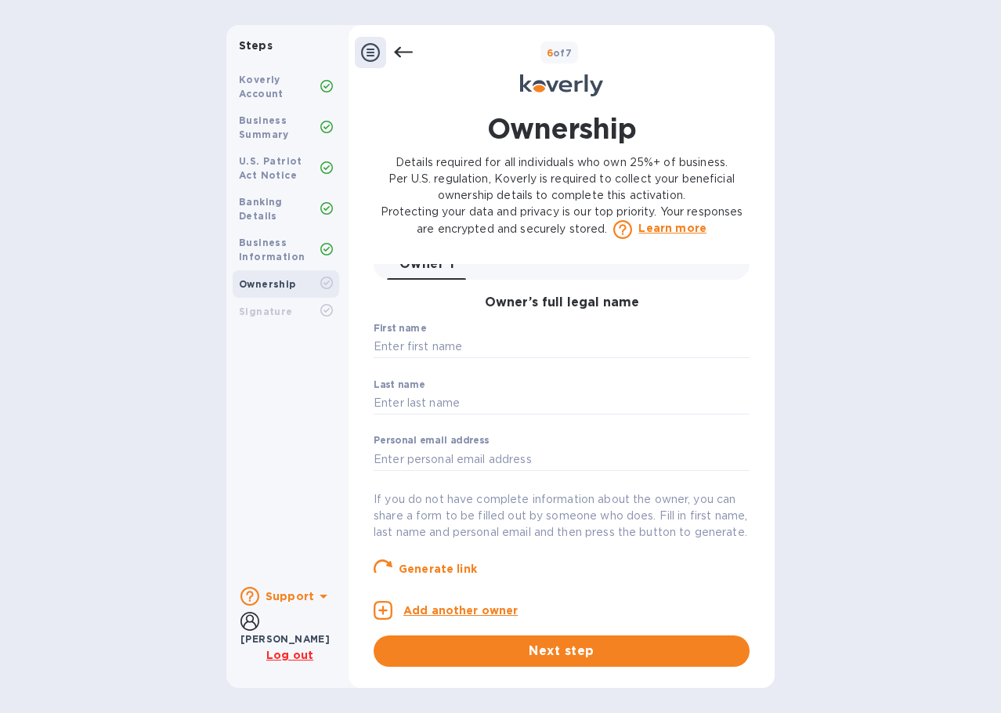
scroll to position [0, 0]
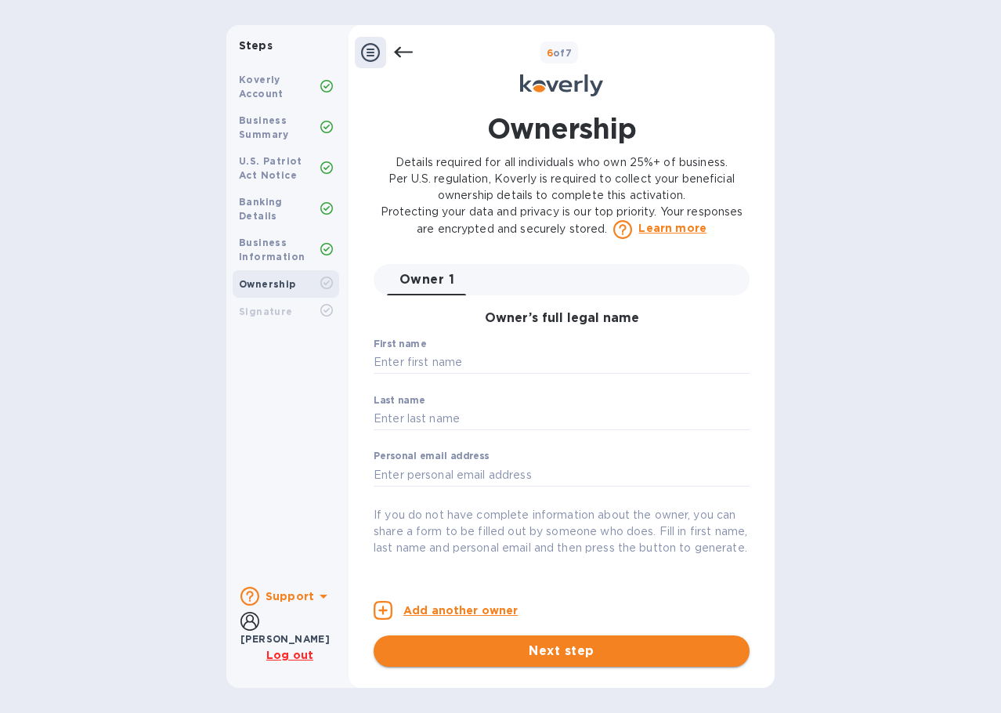
click at [564, 647] on span "Next step" at bounding box center [561, 650] width 351 height 19
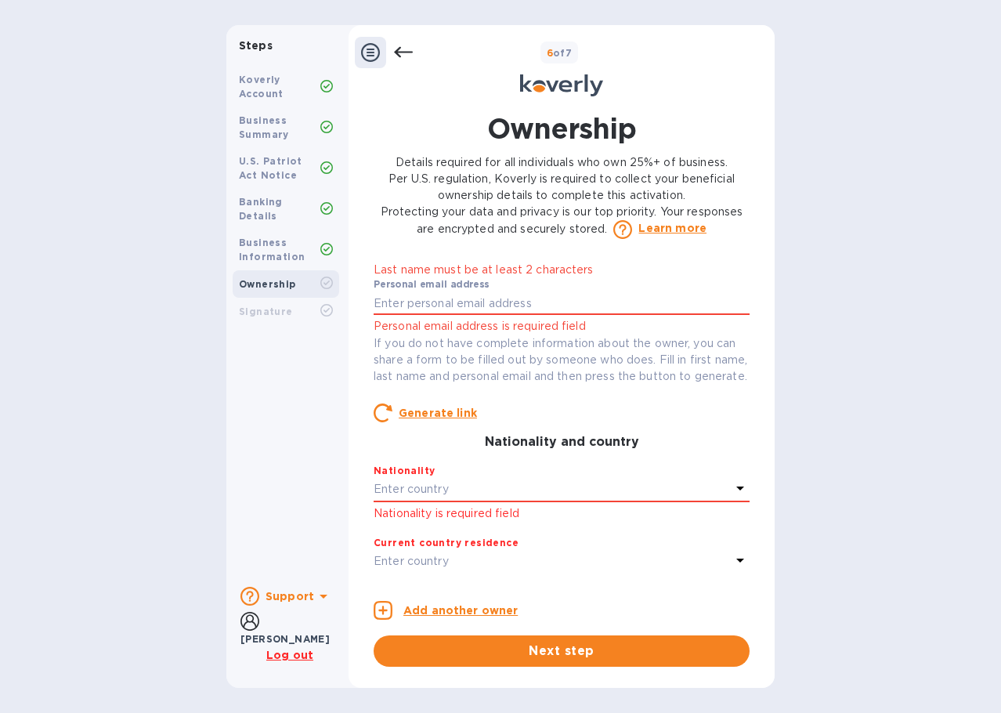
scroll to position [235, 0]
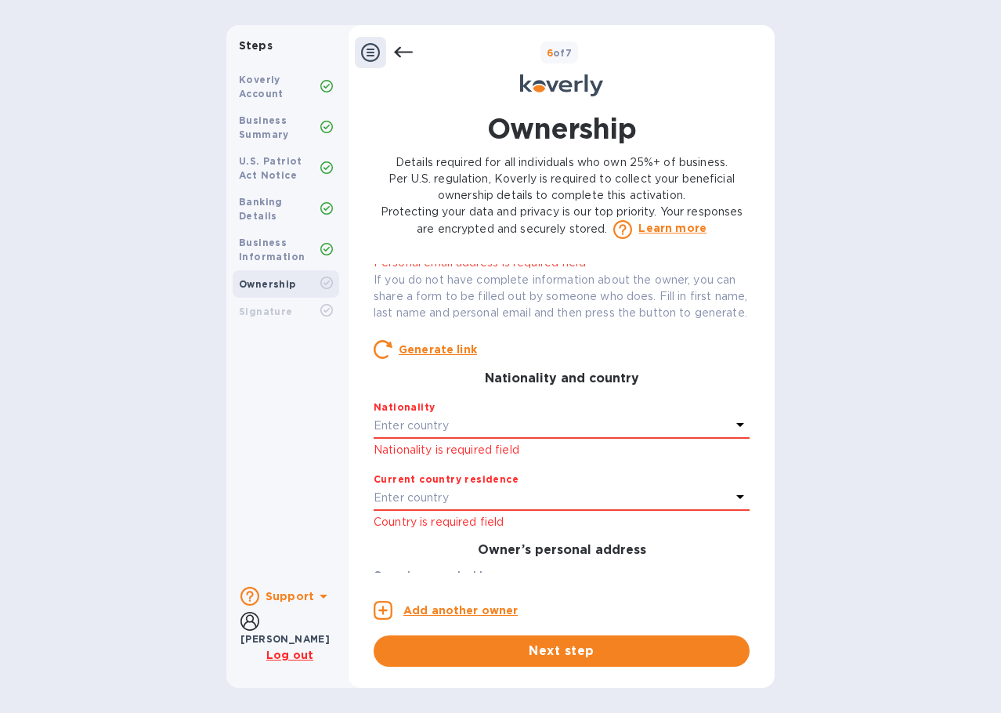
click at [500, 435] on div "Enter country" at bounding box center [552, 426] width 357 height 22
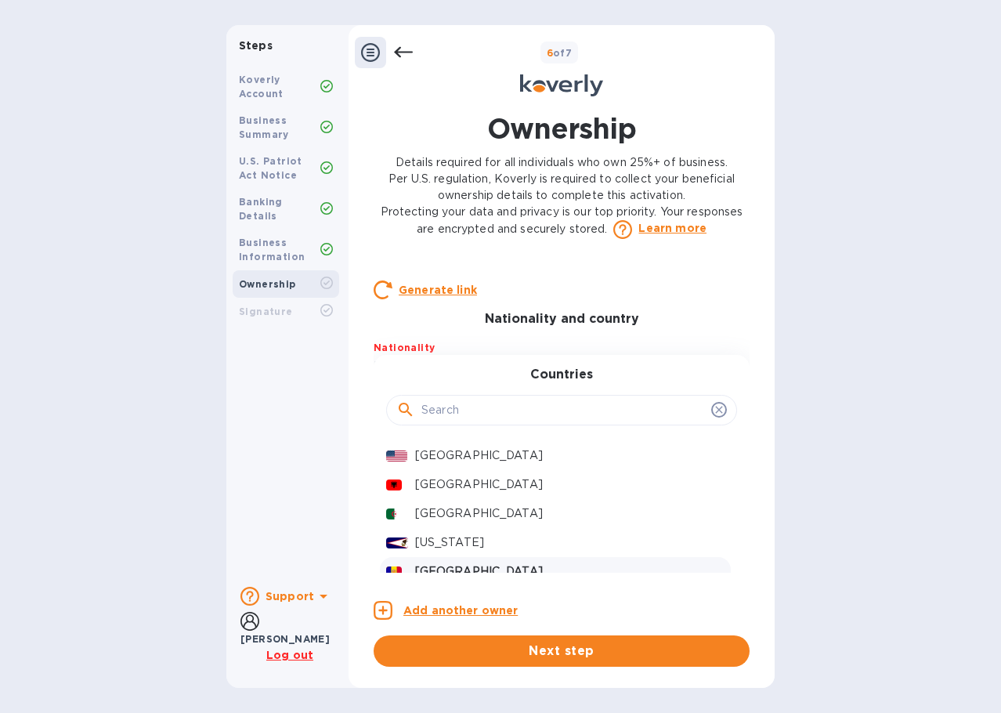
scroll to position [470, 0]
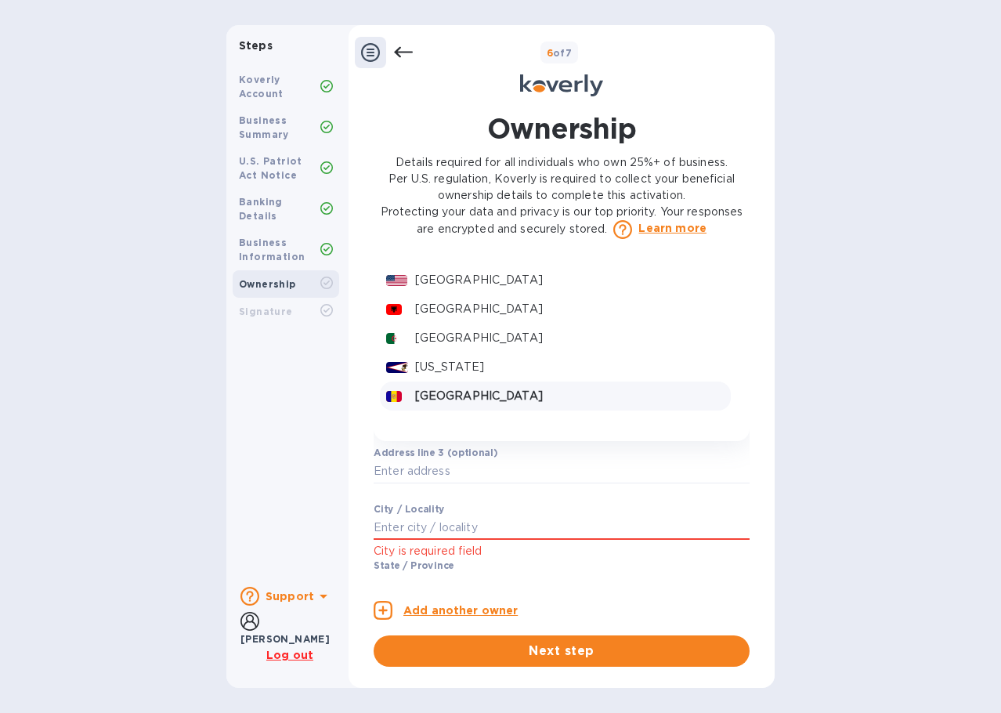
click at [486, 399] on div "[GEOGRAPHIC_DATA]" at bounding box center [555, 395] width 351 height 29
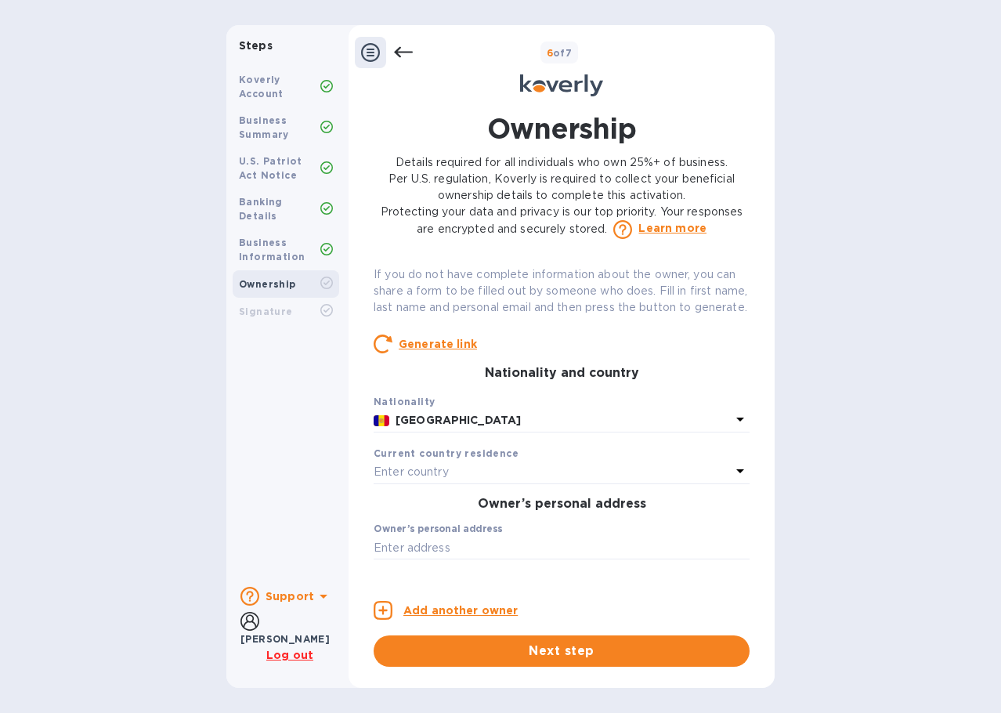
scroll to position [235, 0]
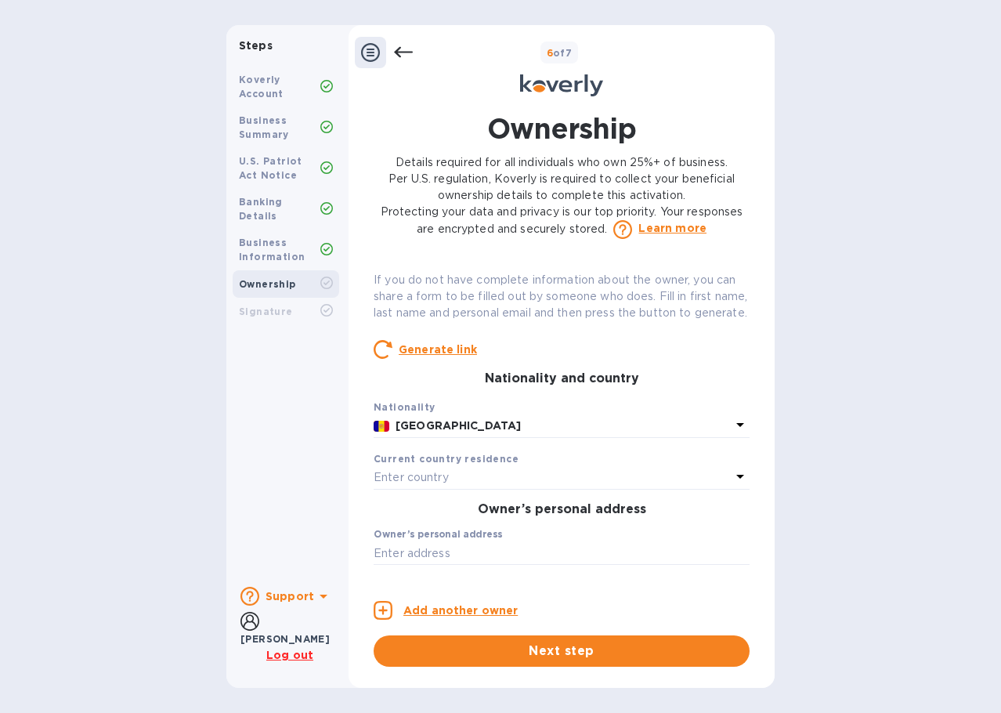
click at [487, 454] on div "Owner 1 0 Owner’s full legal name First name ​ Last name ​ Personal email addre…" at bounding box center [562, 418] width 376 height 309
click at [490, 434] on p "[GEOGRAPHIC_DATA]" at bounding box center [562, 425] width 335 height 16
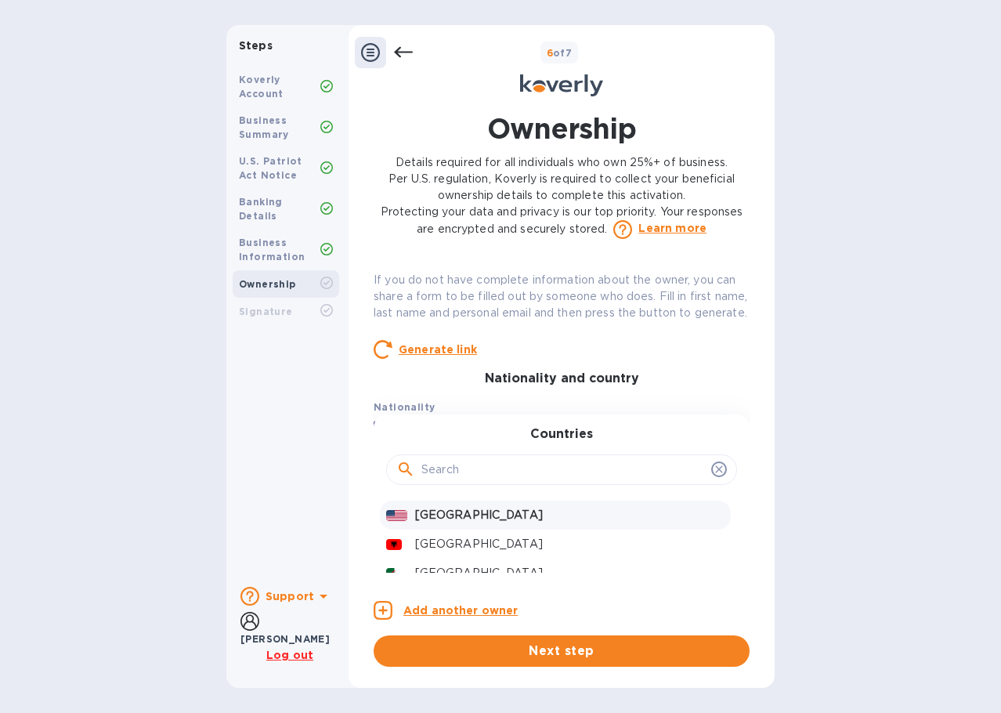
click at [464, 523] on p "[GEOGRAPHIC_DATA]" at bounding box center [569, 515] width 309 height 16
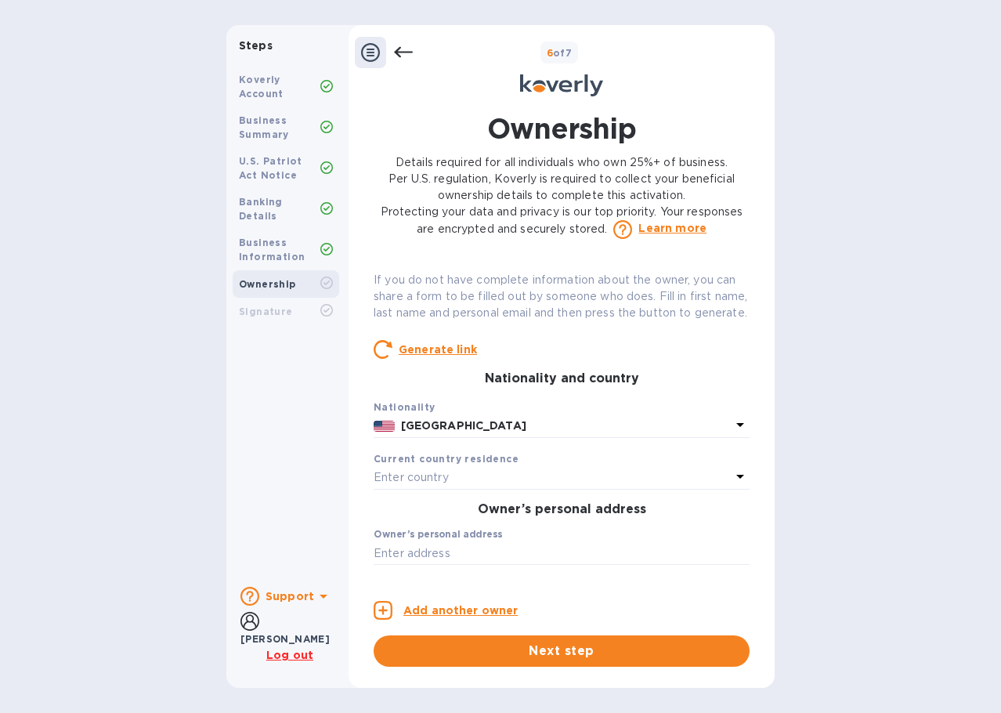
click at [482, 489] on div "Enter country" at bounding box center [552, 478] width 357 height 22
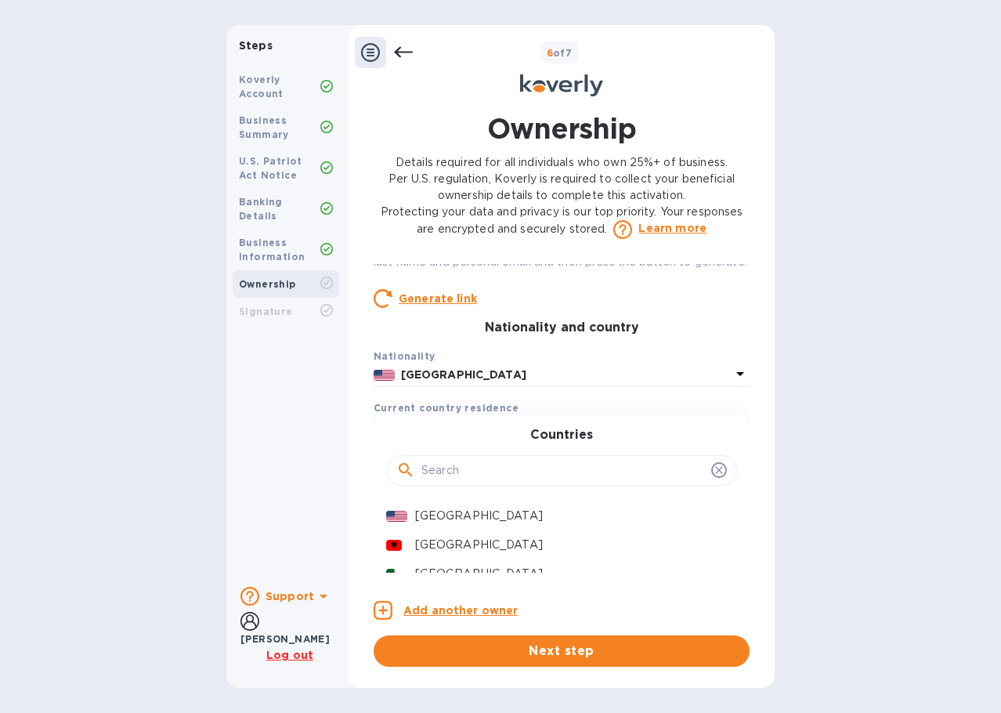
scroll to position [313, 0]
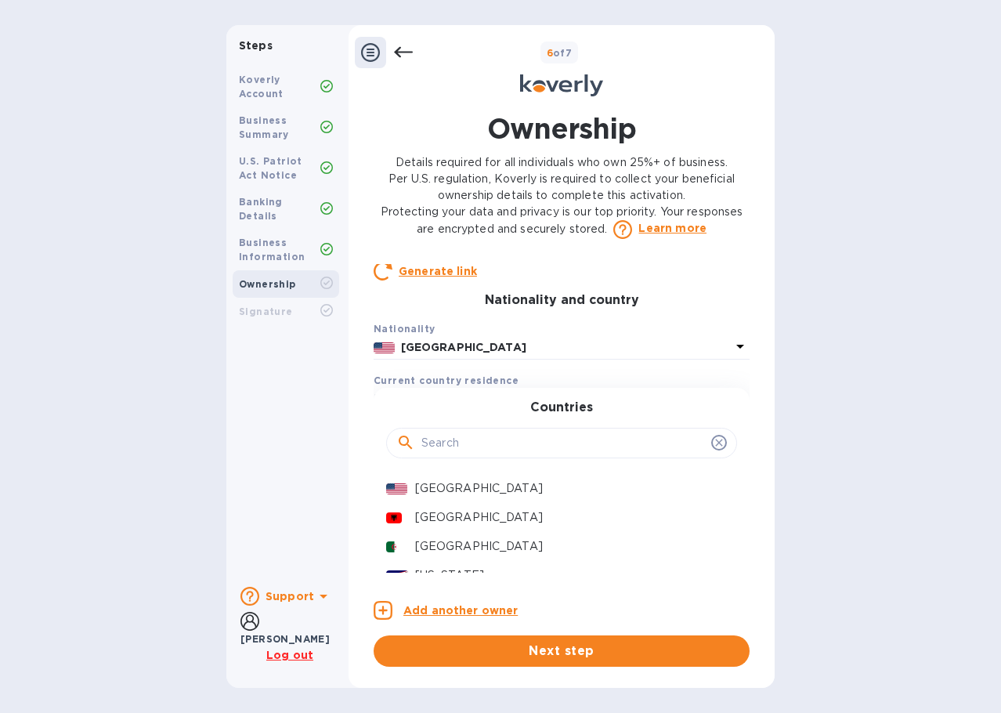
click at [486, 419] on div "Countries" at bounding box center [561, 433] width 338 height 67
click at [463, 496] on p "[GEOGRAPHIC_DATA]" at bounding box center [569, 488] width 309 height 16
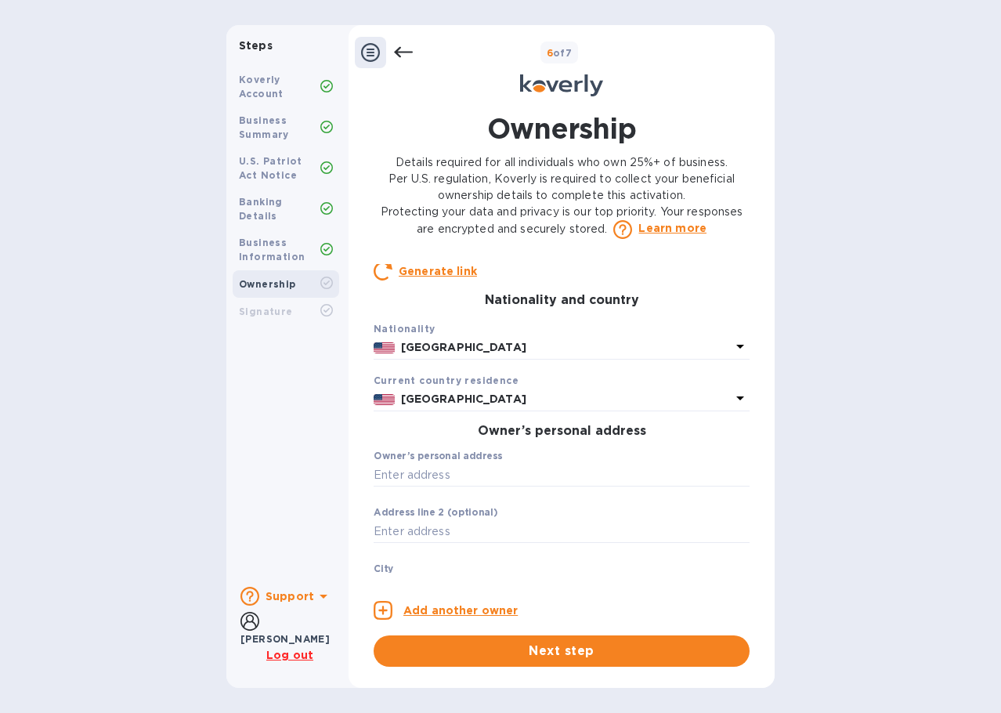
scroll to position [392, 0]
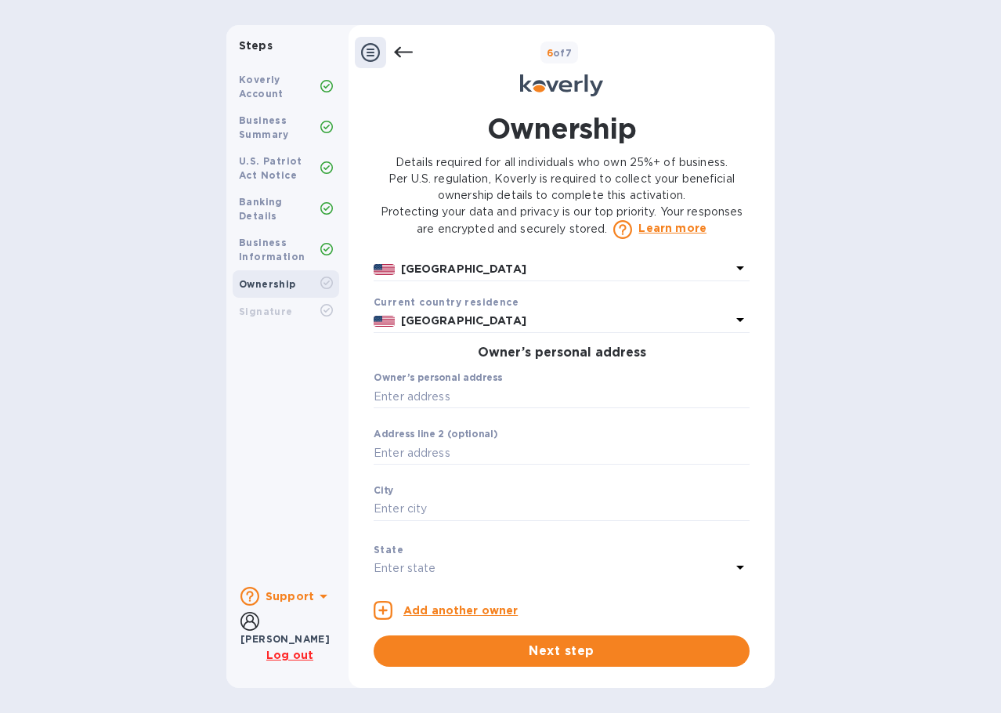
click at [464, 383] on label "Owner’s personal address" at bounding box center [438, 378] width 128 height 9
click at [463, 405] on input "text" at bounding box center [562, 396] width 376 height 23
click at [465, 408] on input "text" at bounding box center [562, 396] width 376 height 23
click at [467, 408] on input "text" at bounding box center [562, 396] width 376 height 23
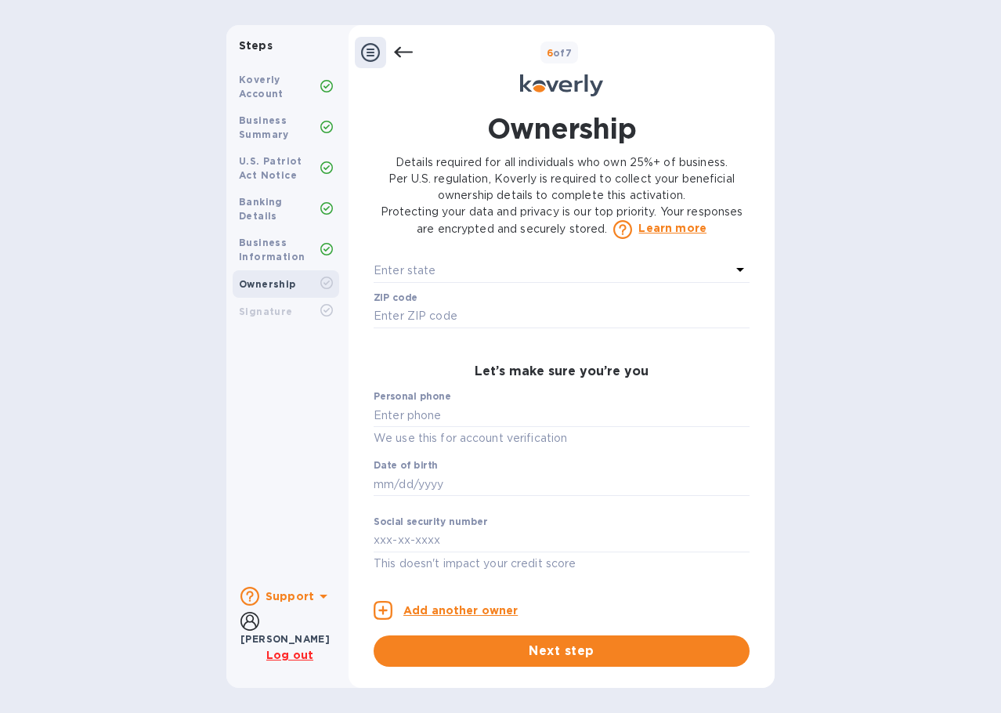
scroll to position [706, 0]
drag, startPoint x: 430, startPoint y: 563, endPoint x: 442, endPoint y: 550, distance: 17.8
click at [430, 562] on p "This doesn't impact your credit score" at bounding box center [562, 563] width 376 height 18
click at [444, 550] on input "text" at bounding box center [562, 540] width 376 height 23
click at [461, 495] on input "text" at bounding box center [562, 483] width 376 height 23
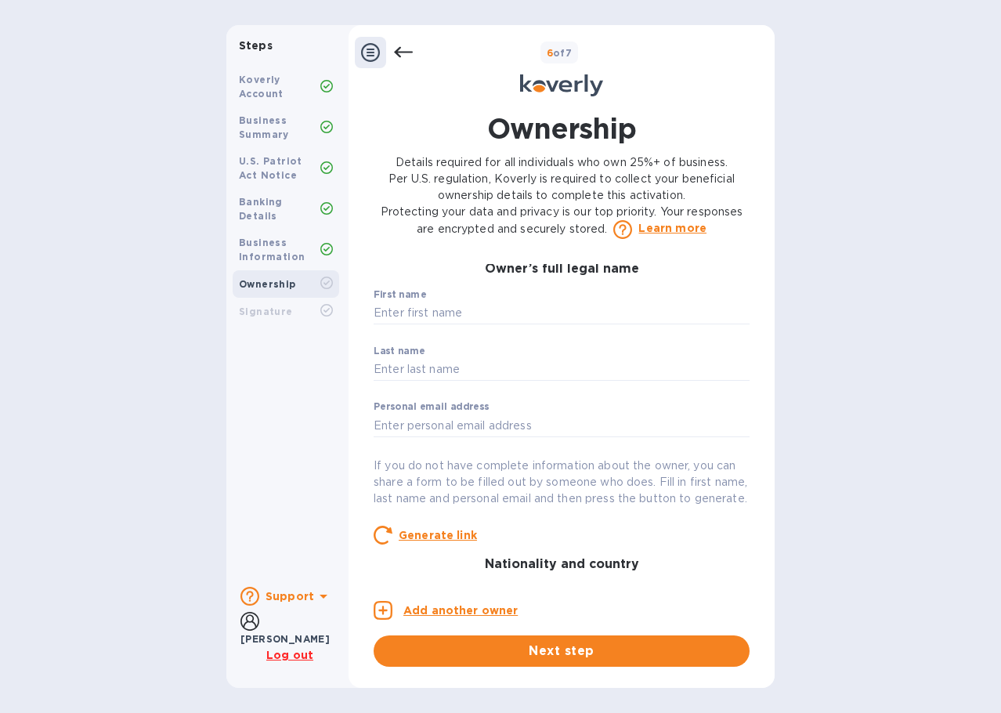
scroll to position [0, 0]
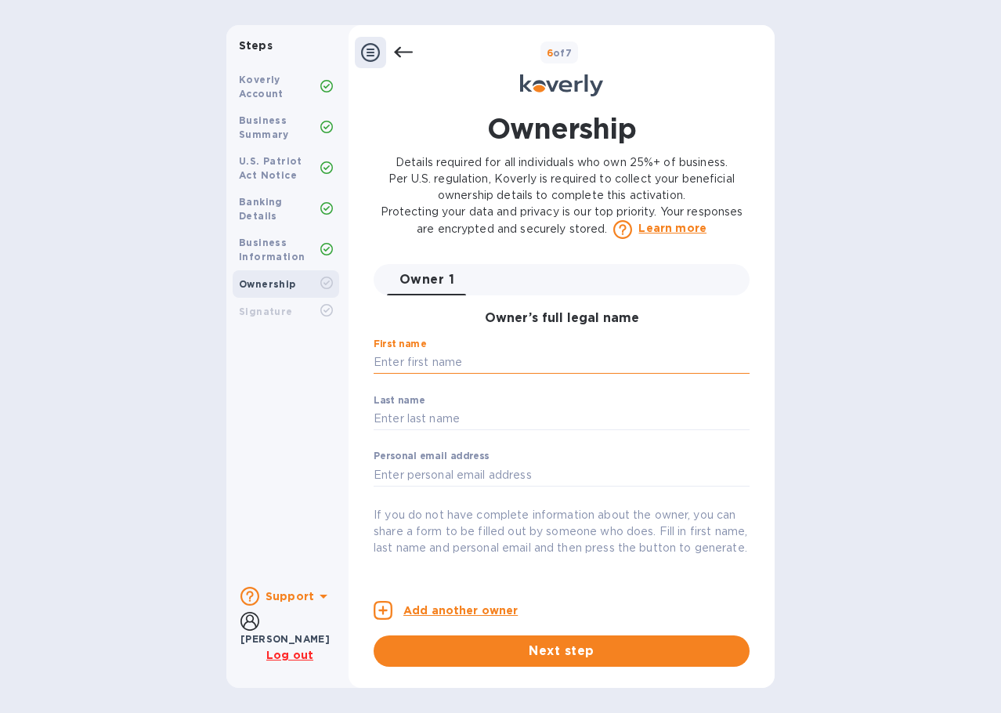
click at [441, 359] on input "text" at bounding box center [562, 362] width 376 height 23
type input "[PERSON_NAME]"
click at [413, 428] on input "text" at bounding box center [562, 418] width 376 height 23
type input "[PERSON_NAME]"
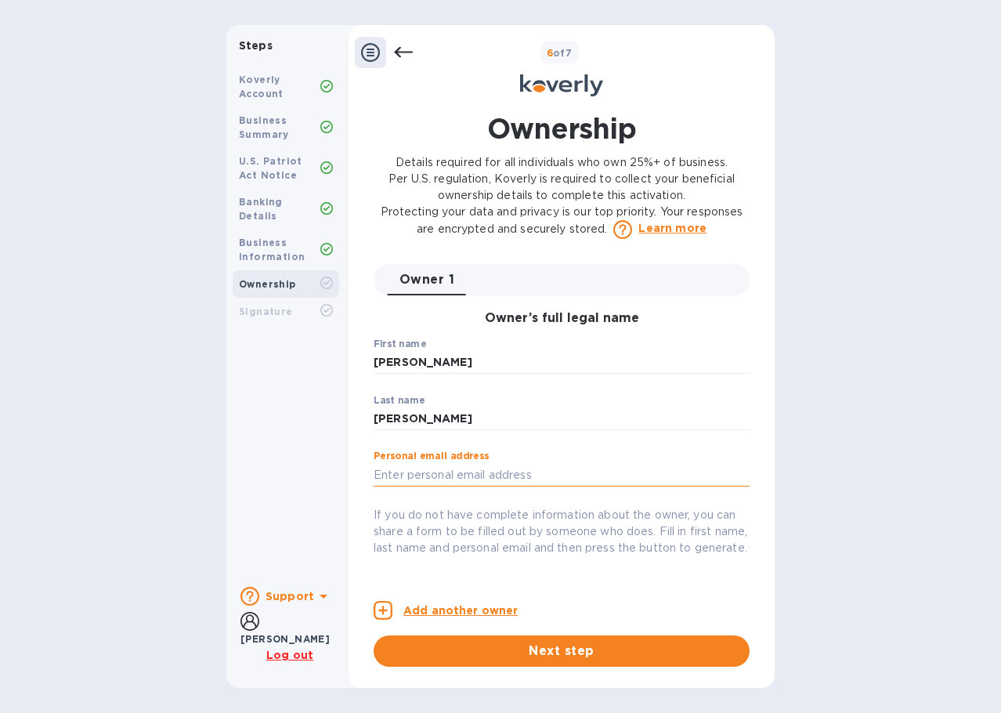
click at [435, 472] on input "text" at bounding box center [562, 474] width 376 height 23
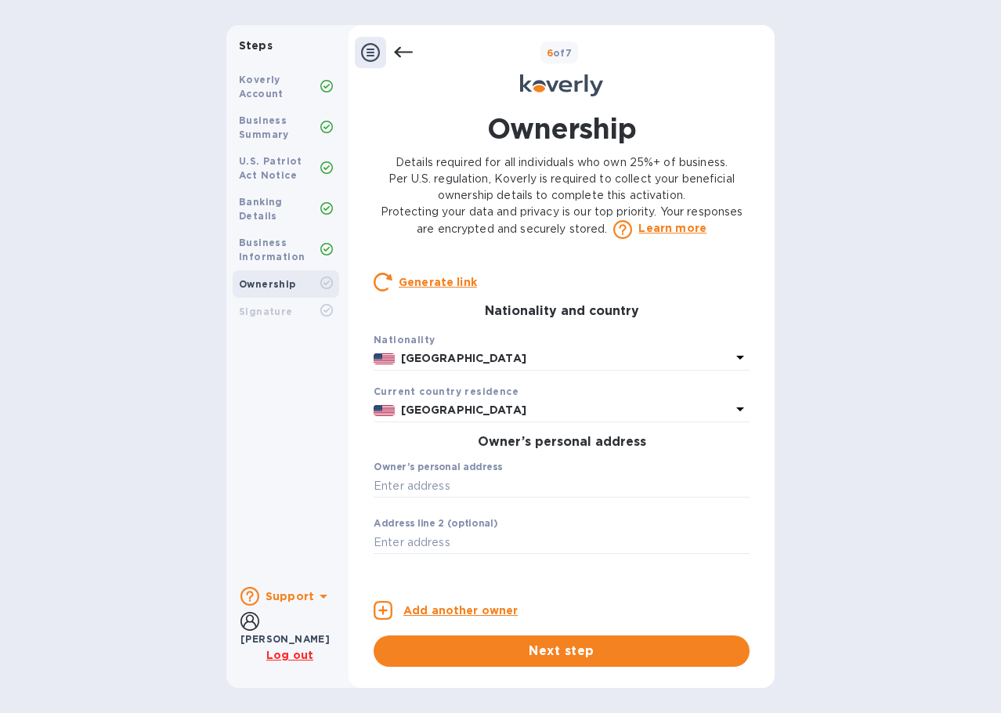
scroll to position [313, 0]
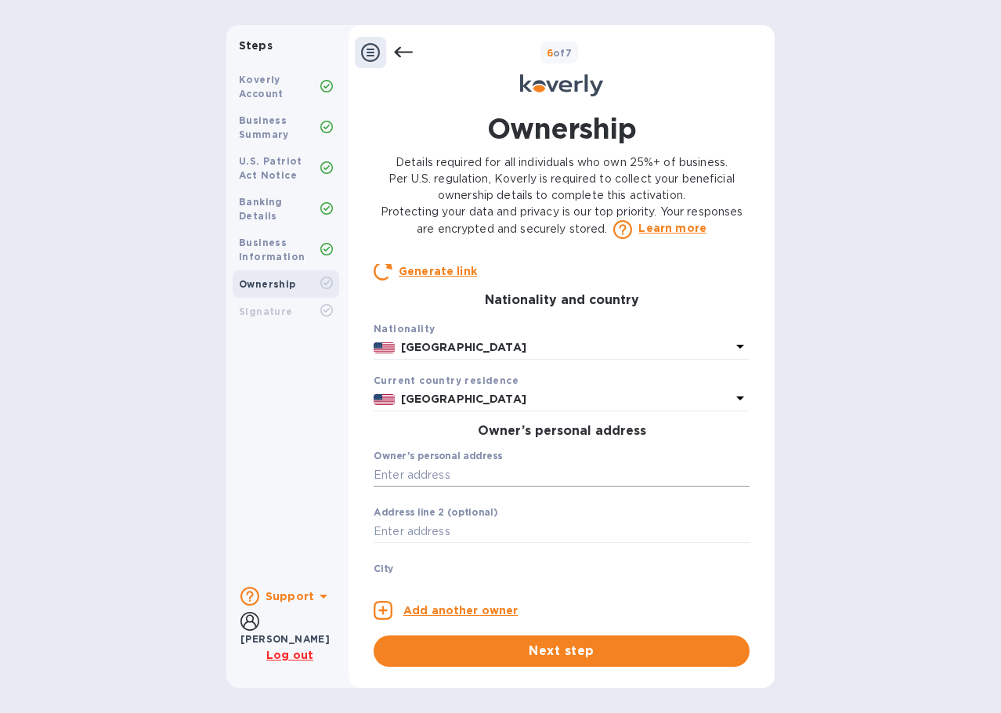
type input "[EMAIL_ADDRESS][DOMAIN_NAME]"
click at [450, 481] on input "text" at bounding box center [562, 474] width 376 height 23
type input "[STREET_ADDRESS]"
type input "[PERSON_NAME]"
type input "10950"
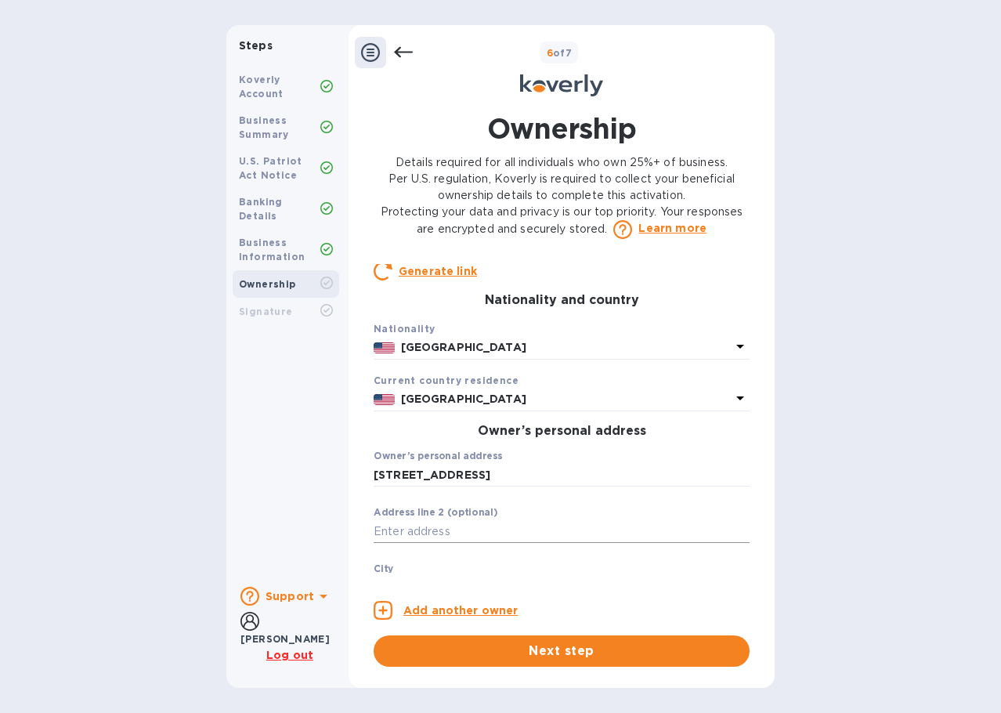
click at [448, 543] on input "text" at bounding box center [562, 530] width 376 height 23
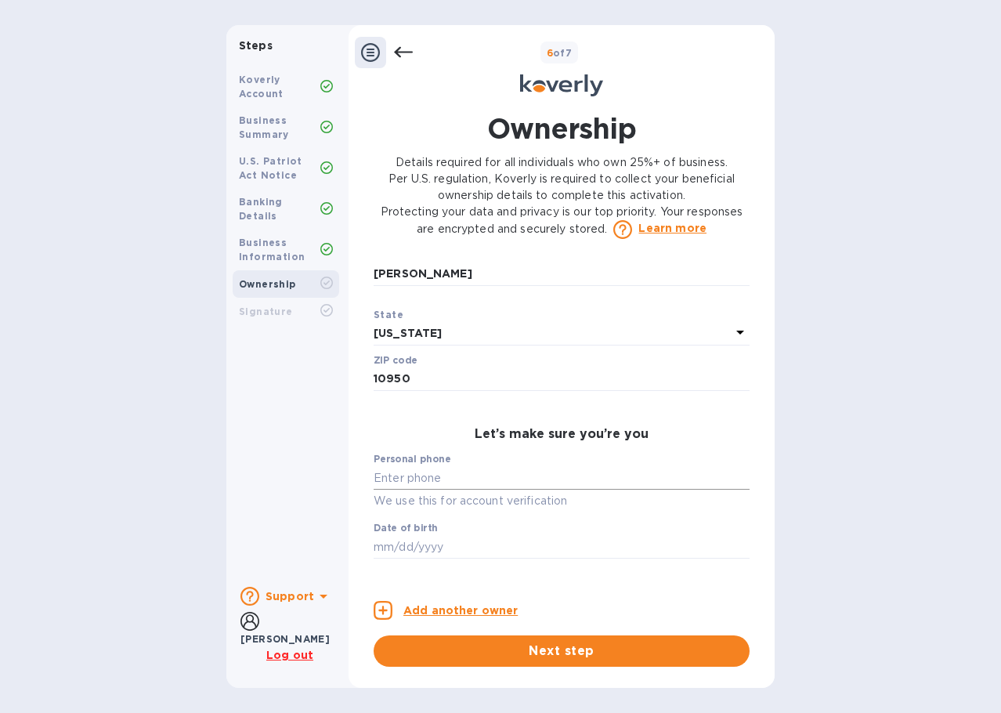
type input "102"
click at [460, 488] on input "text" at bounding box center [562, 477] width 376 height 23
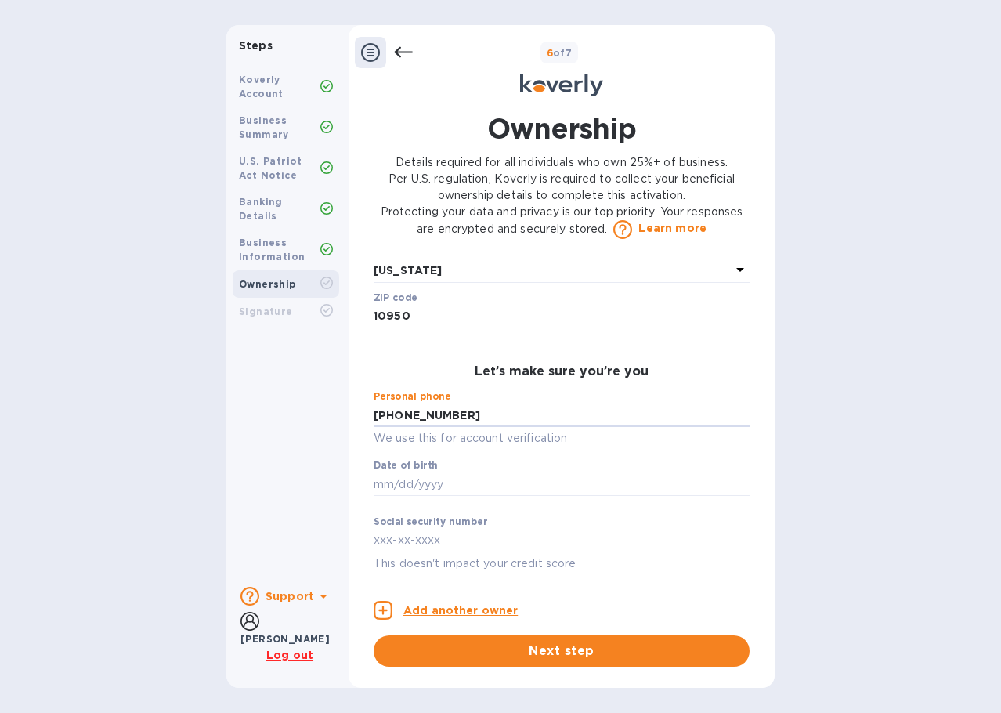
scroll to position [706, 0]
type input "***32"
click at [450, 467] on div "Date of birth ​" at bounding box center [562, 488] width 376 height 56
click at [424, 487] on input "text" at bounding box center [562, 483] width 376 height 23
click at [406, 526] on label "Social security number" at bounding box center [431, 522] width 114 height 9
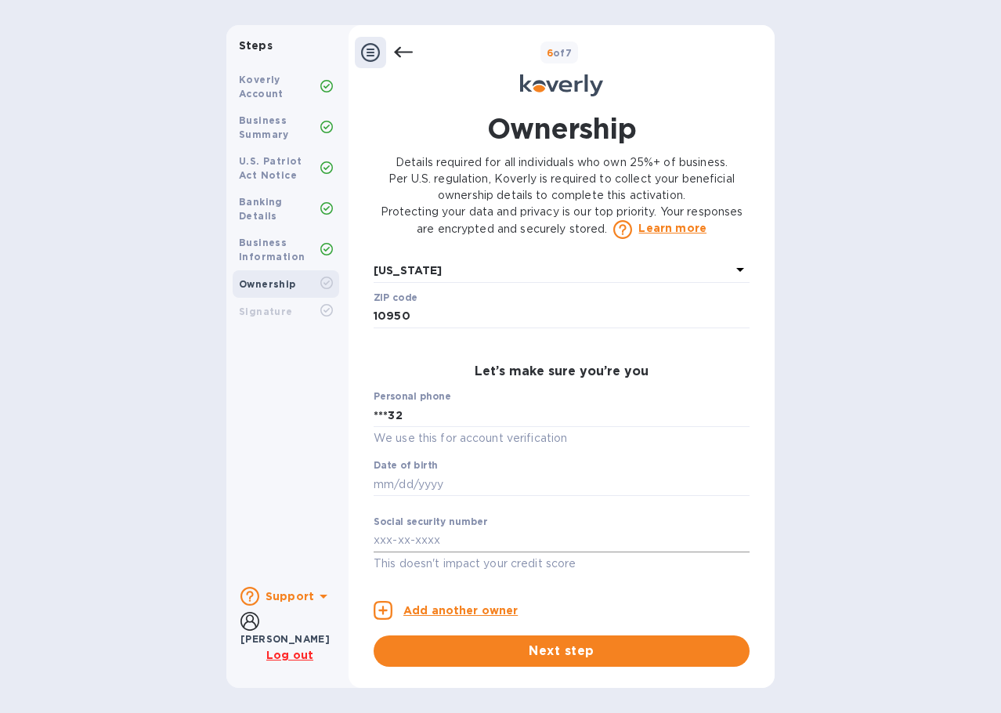
click at [406, 531] on input "text" at bounding box center [562, 540] width 376 height 23
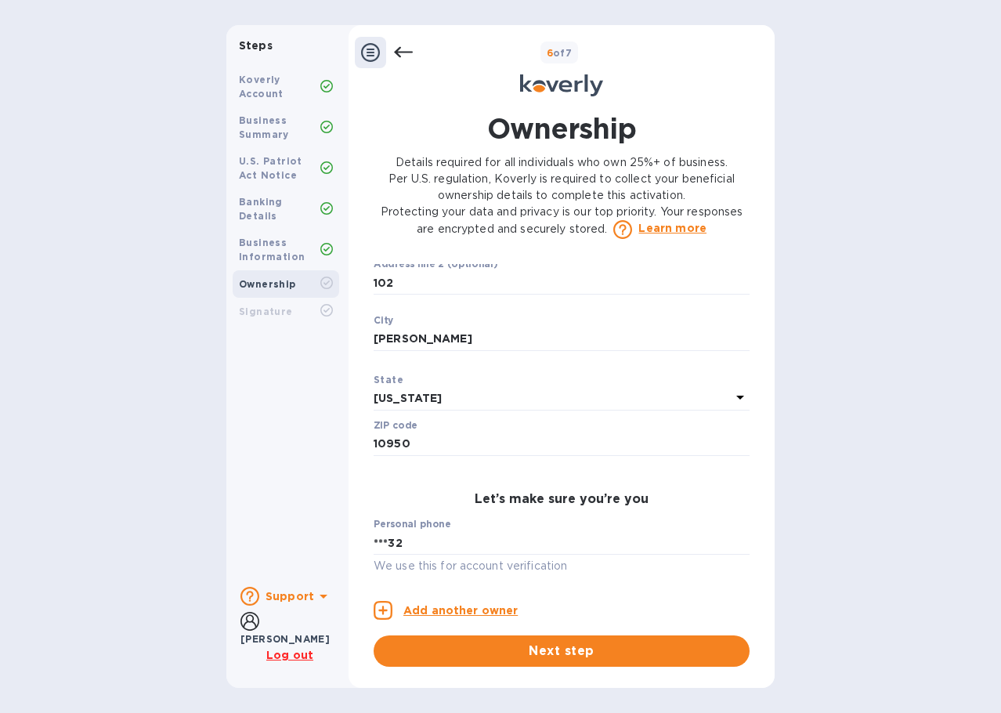
scroll to position [549, 0]
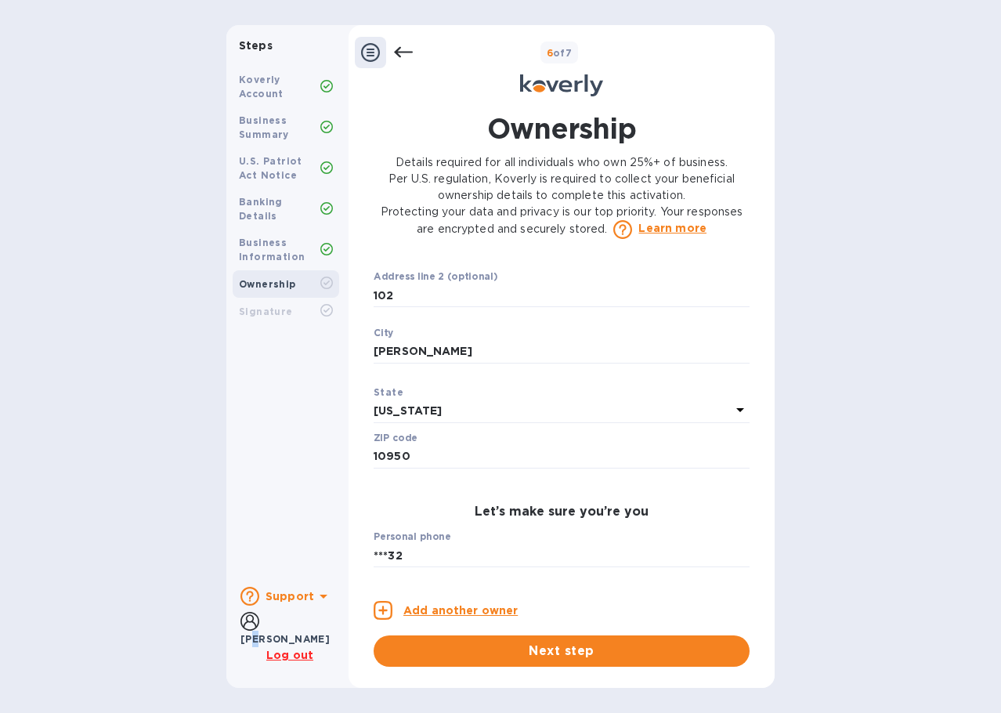
click at [283, 633] on b "[PERSON_NAME]" at bounding box center [284, 639] width 89 height 12
click at [280, 76] on div "Koverly Account" at bounding box center [279, 87] width 81 height 28
click at [278, 85] on div "Koverly Account" at bounding box center [279, 87] width 81 height 28
click at [325, 86] on icon at bounding box center [326, 86] width 13 height 13
click at [336, 88] on div "Koverly Account" at bounding box center [286, 87] width 107 height 41
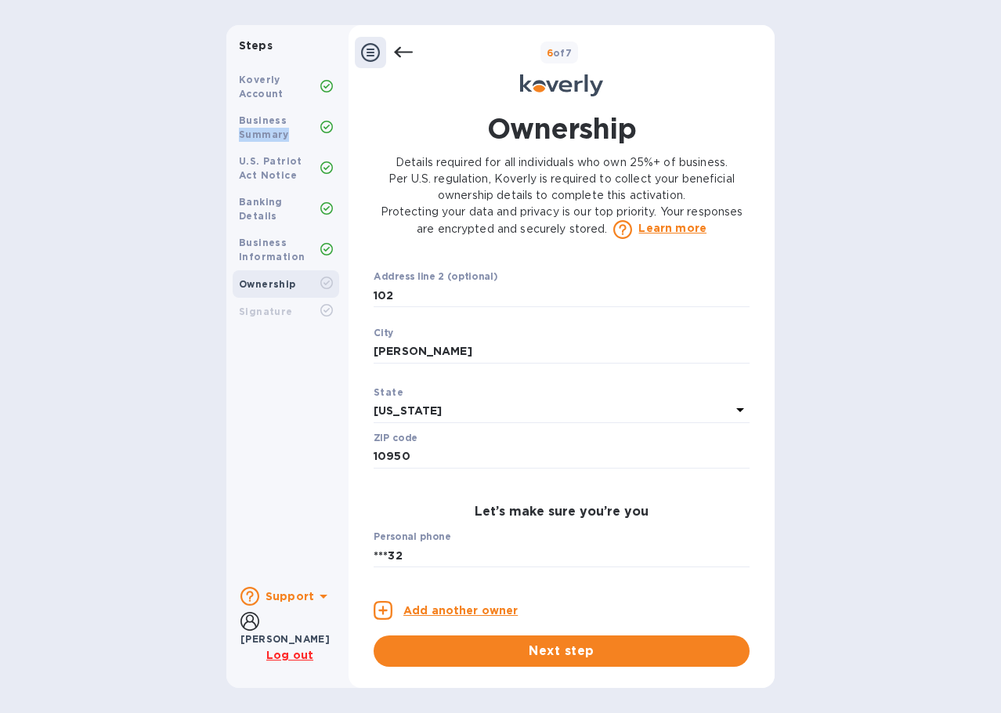
drag, startPoint x: 327, startPoint y: 114, endPoint x: 335, endPoint y: 120, distance: 9.6
click at [335, 119] on div "Business Summary" at bounding box center [286, 127] width 107 height 41
click at [328, 126] on icon at bounding box center [326, 127] width 6 height 5
